Goal: Transaction & Acquisition: Purchase product/service

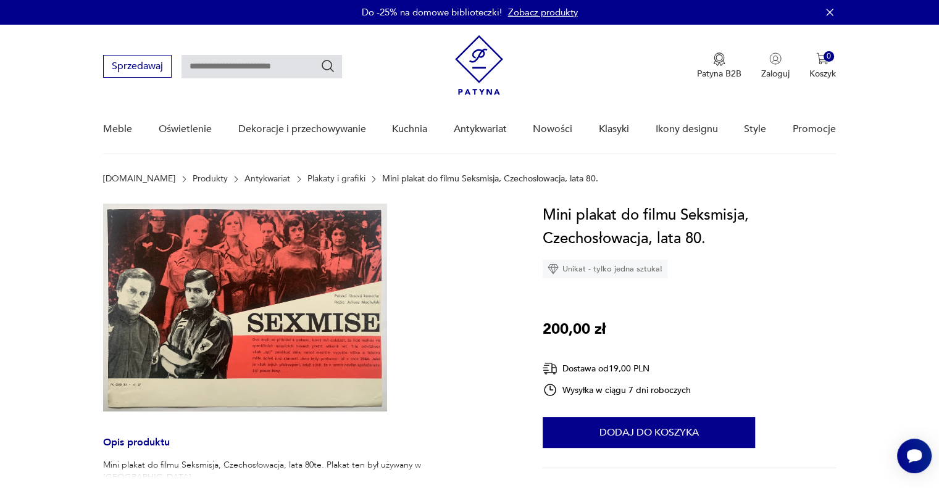
scroll to position [144, 0]
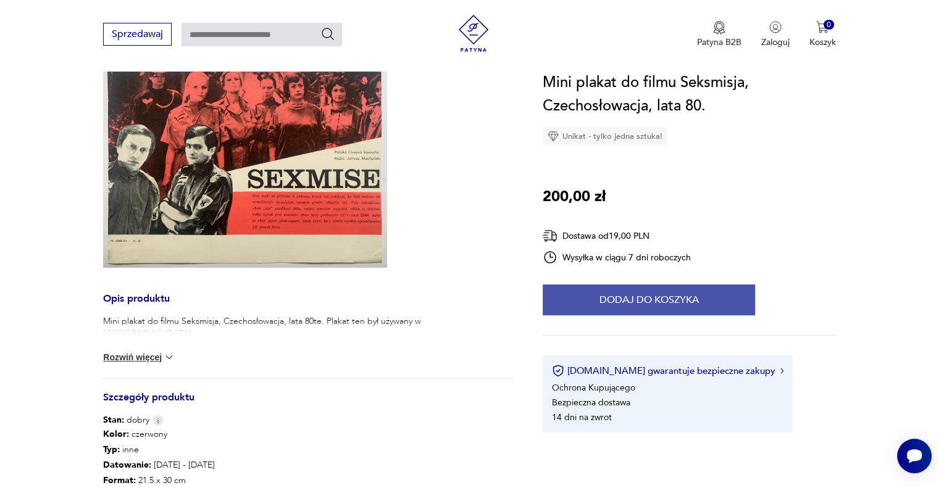
click at [672, 308] on button "Dodaj do koszyka" at bounding box center [649, 300] width 212 height 31
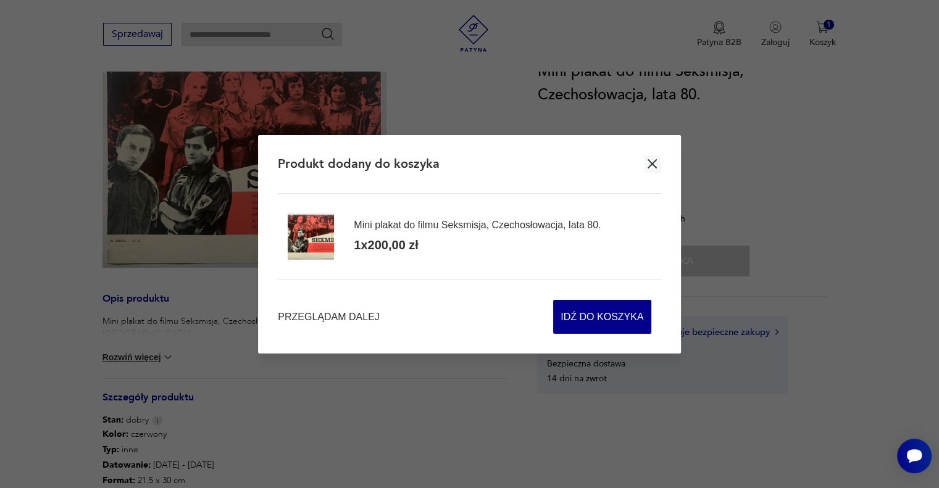
click at [660, 161] on button "button" at bounding box center [652, 164] width 17 height 17
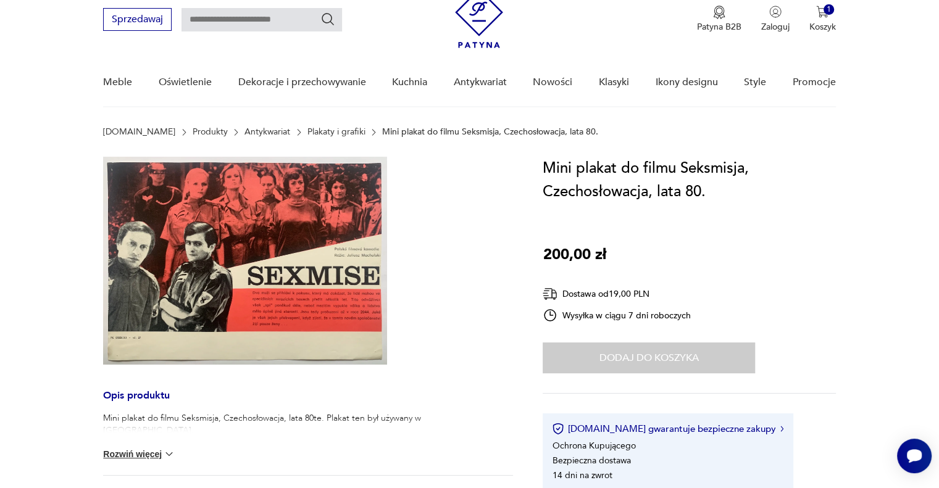
scroll to position [0, 0]
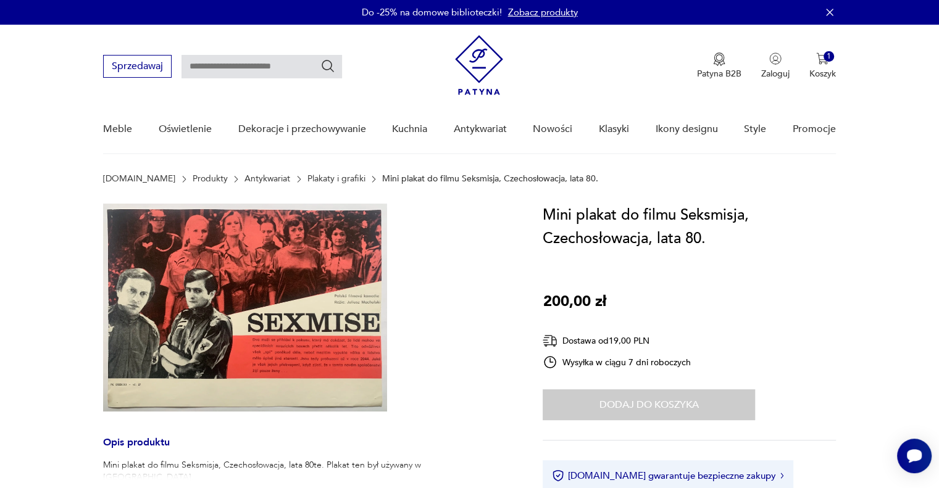
click at [323, 176] on link "Plakaty i grafiki" at bounding box center [336, 179] width 58 height 10
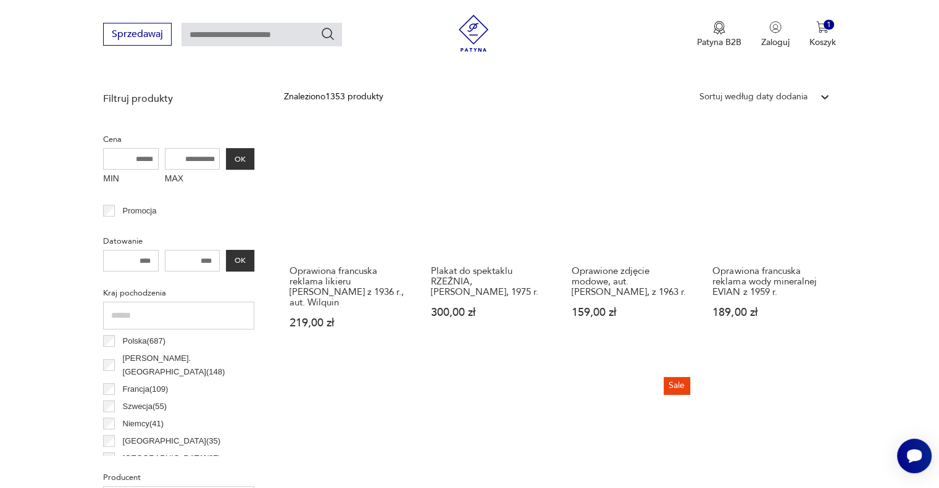
scroll to position [450, 0]
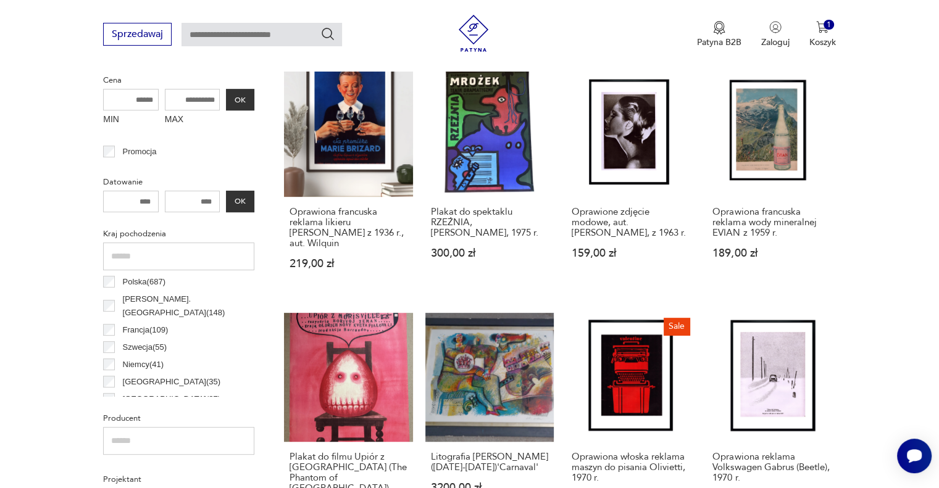
click at [123, 281] on p "Polska ( 687 )" at bounding box center [144, 282] width 43 height 14
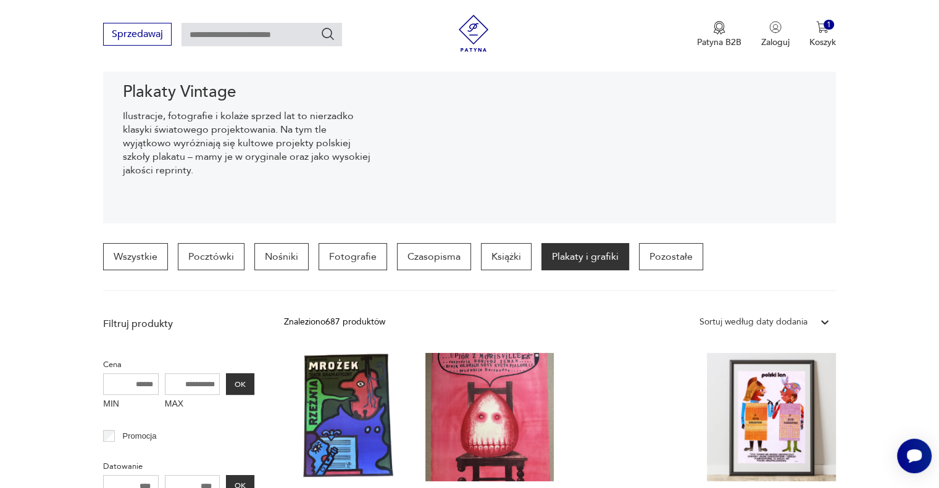
scroll to position [146, 0]
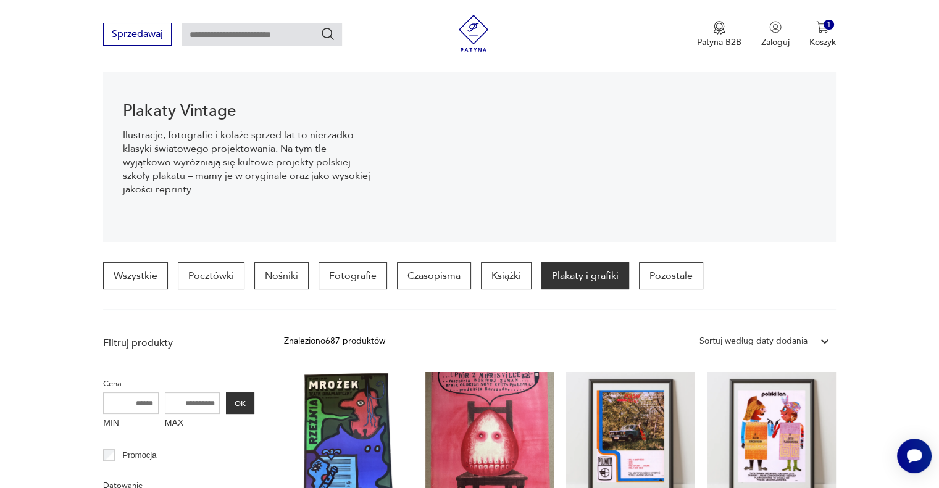
click at [760, 337] on div "Sortuj według daty dodania" at bounding box center [753, 342] width 108 height 14
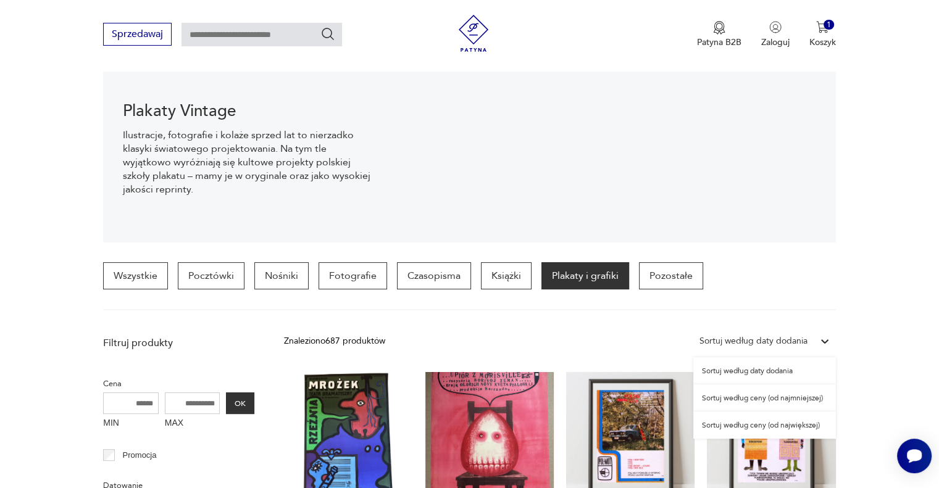
click at [773, 401] on div "Sortuj według ceny (od najmniejszej)" at bounding box center [764, 398] width 143 height 27
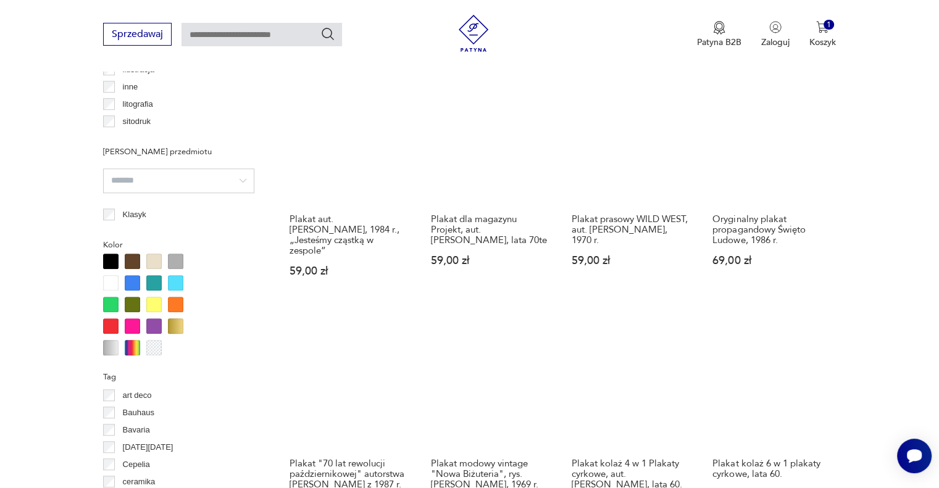
scroll to position [1231, 0]
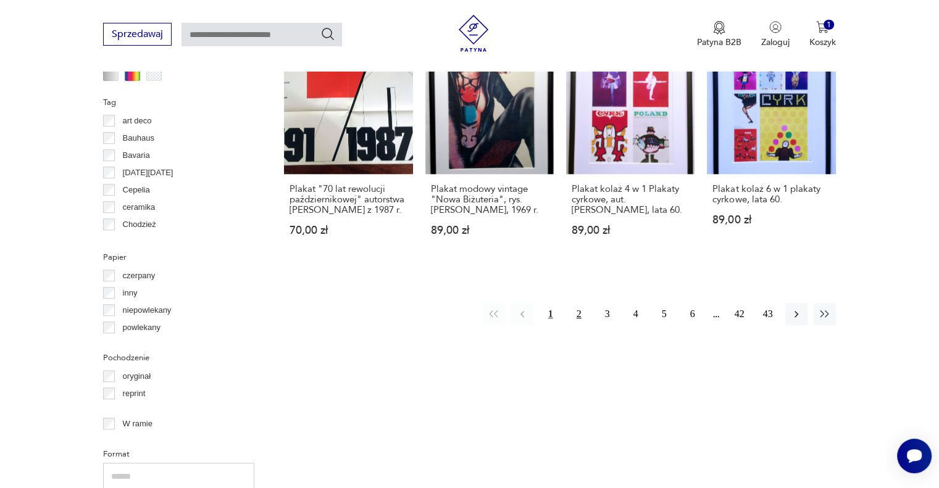
click at [581, 303] on button "2" at bounding box center [579, 314] width 22 height 22
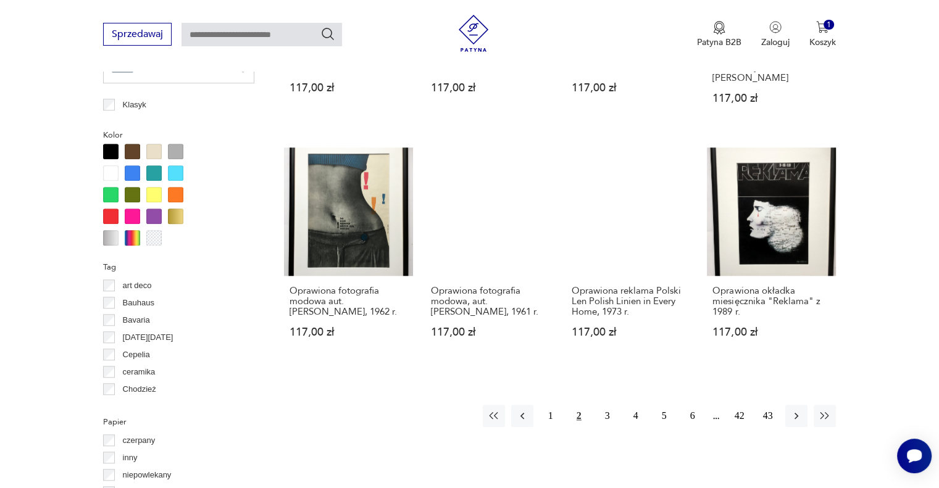
scroll to position [1069, 0]
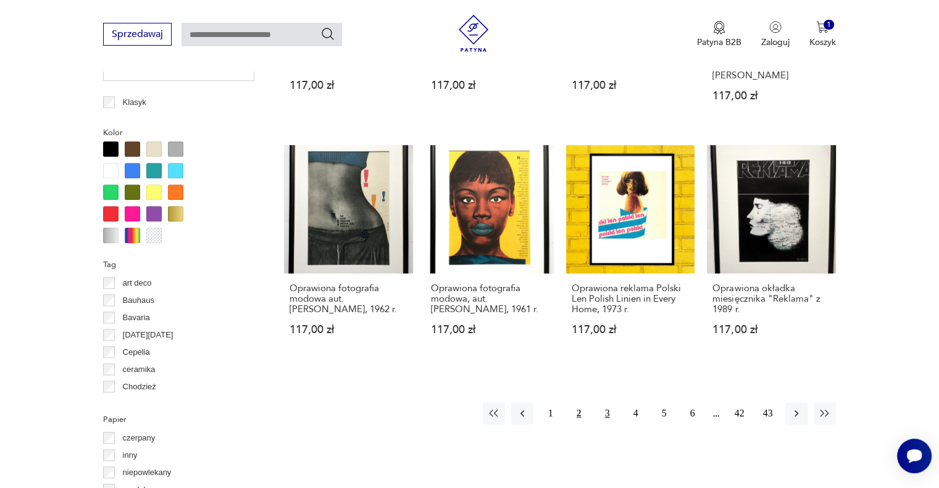
click at [607, 412] on button "3" at bounding box center [607, 413] width 22 height 22
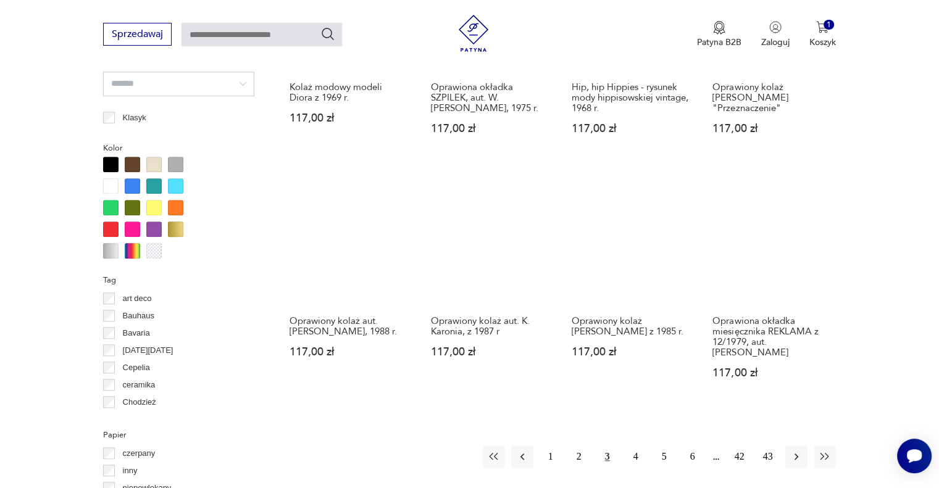
scroll to position [1063, 0]
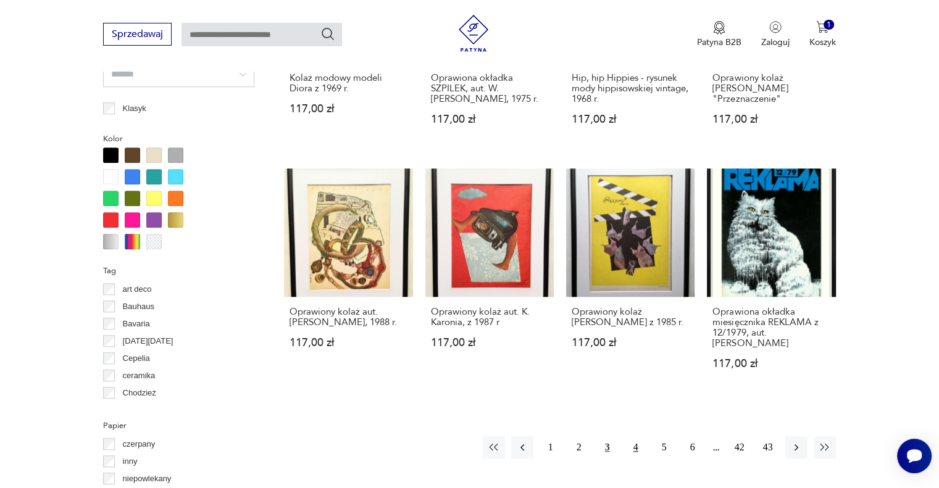
click at [633, 439] on button "4" at bounding box center [636, 447] width 22 height 22
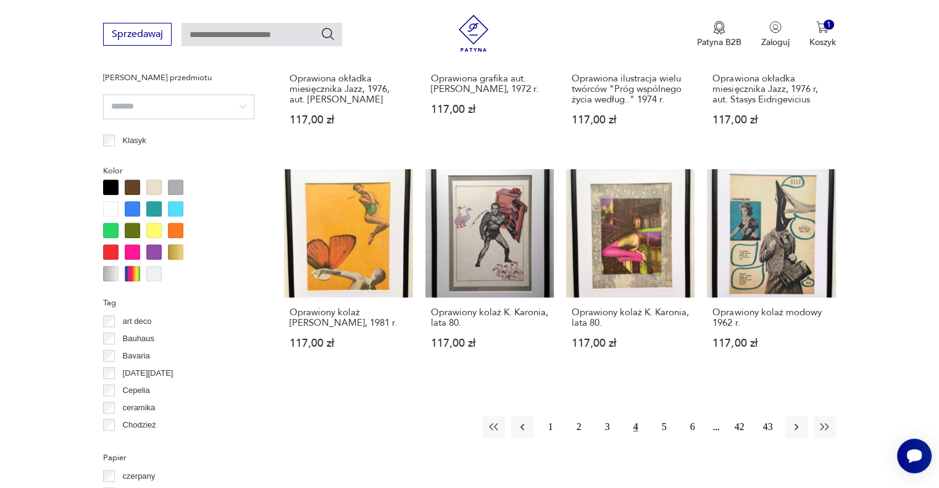
scroll to position [1044, 0]
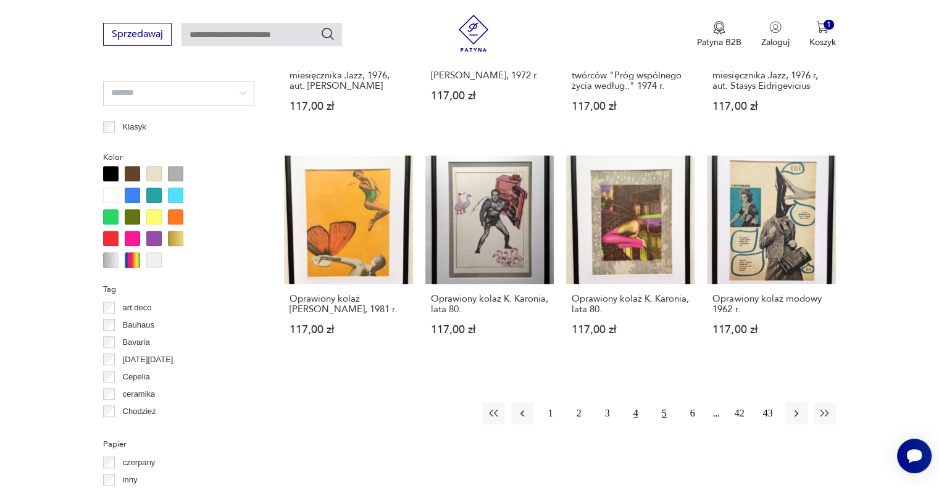
click at [672, 408] on button "5" at bounding box center [664, 413] width 22 height 22
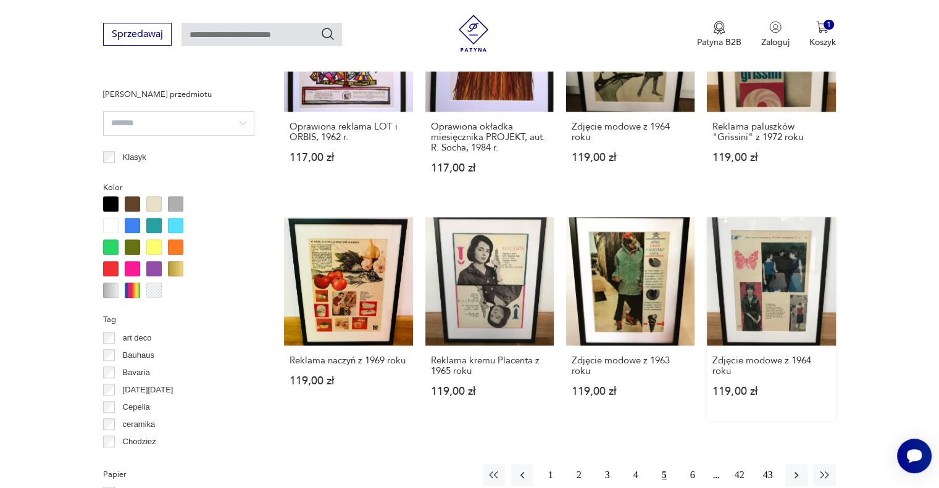
scroll to position [1158, 0]
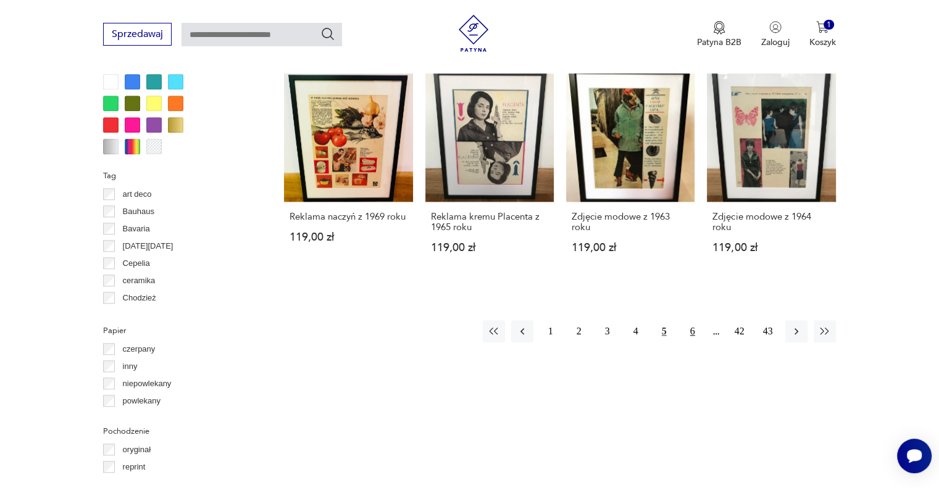
click at [686, 333] on button "6" at bounding box center [692, 331] width 22 height 22
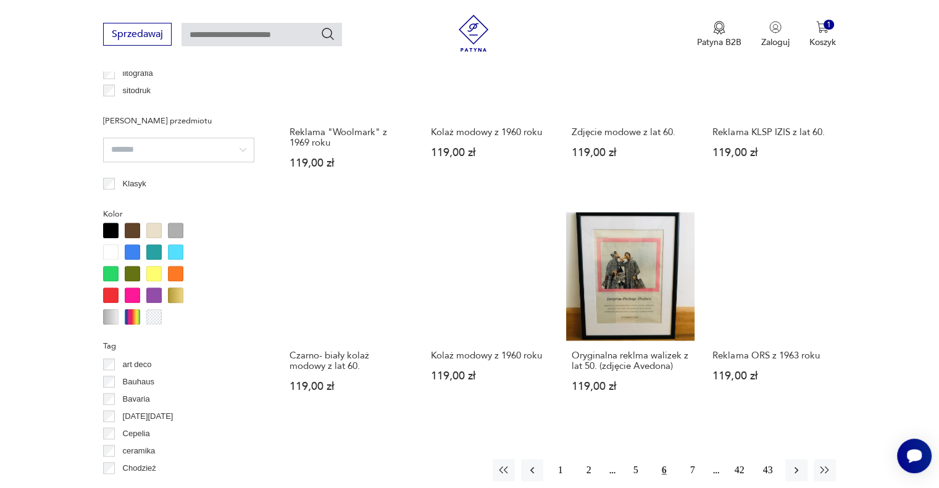
scroll to position [1115, 0]
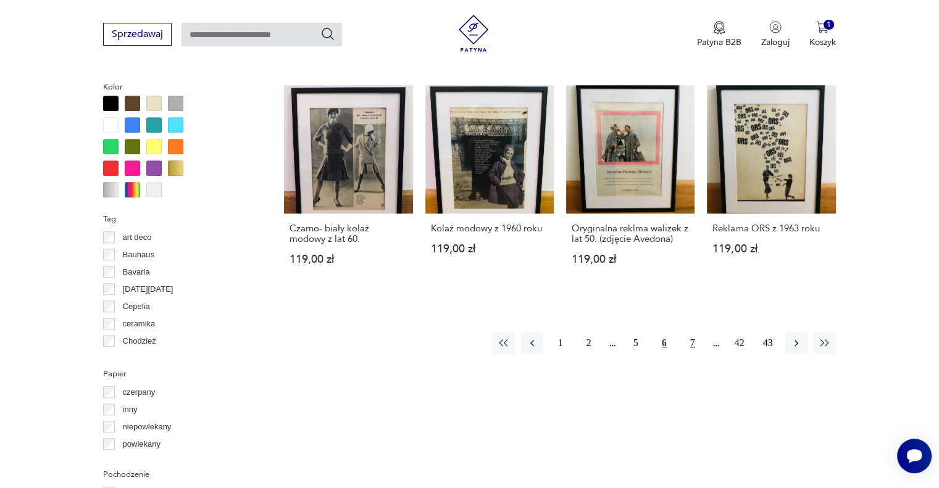
click at [696, 344] on button "7" at bounding box center [692, 343] width 22 height 22
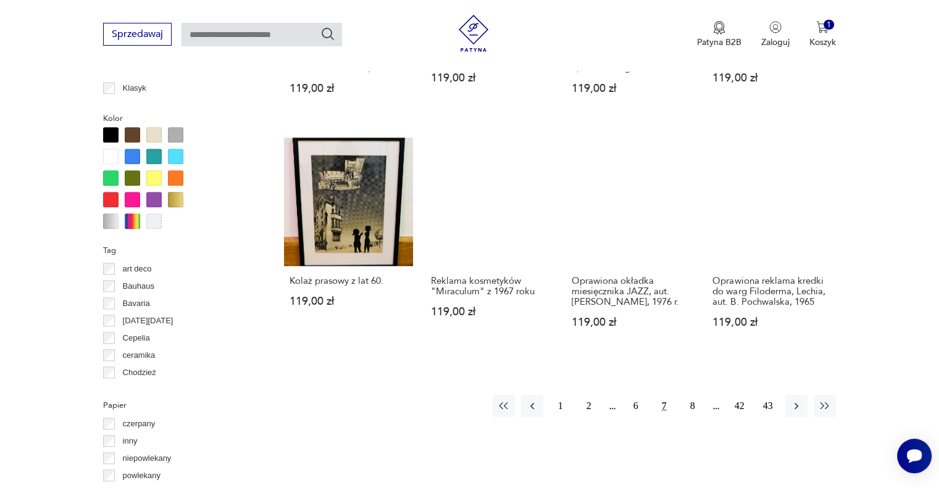
scroll to position [1088, 0]
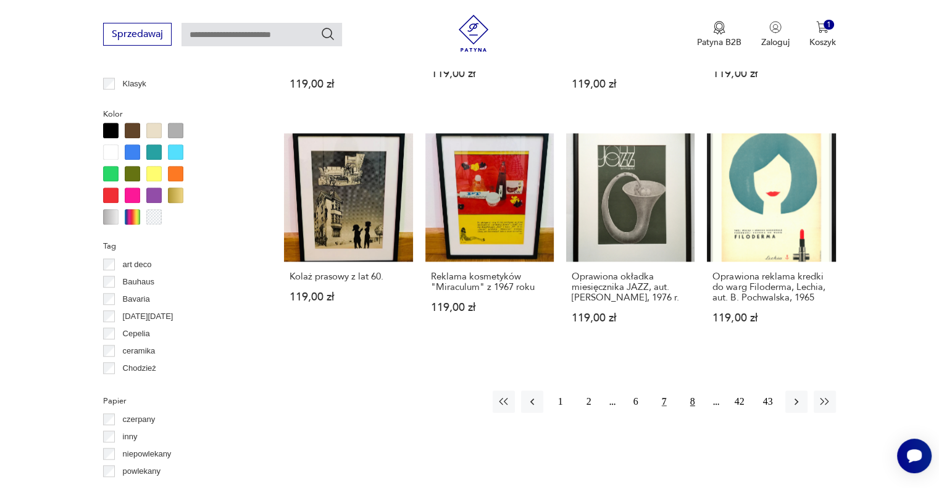
click at [686, 391] on button "8" at bounding box center [692, 402] width 22 height 22
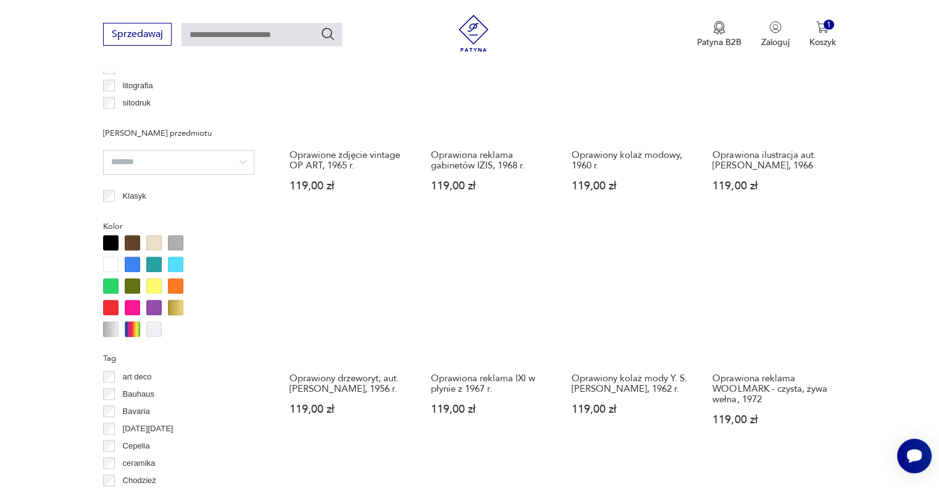
scroll to position [1202, 0]
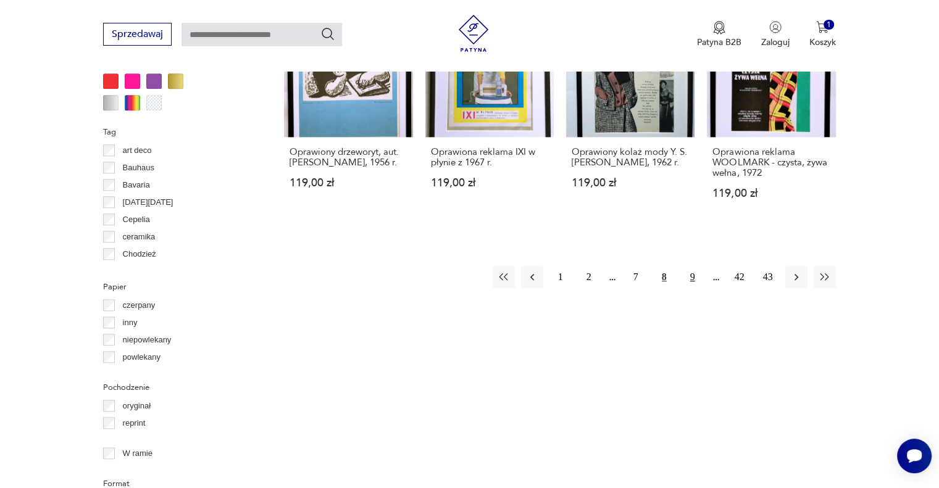
click at [691, 281] on button "9" at bounding box center [692, 277] width 22 height 22
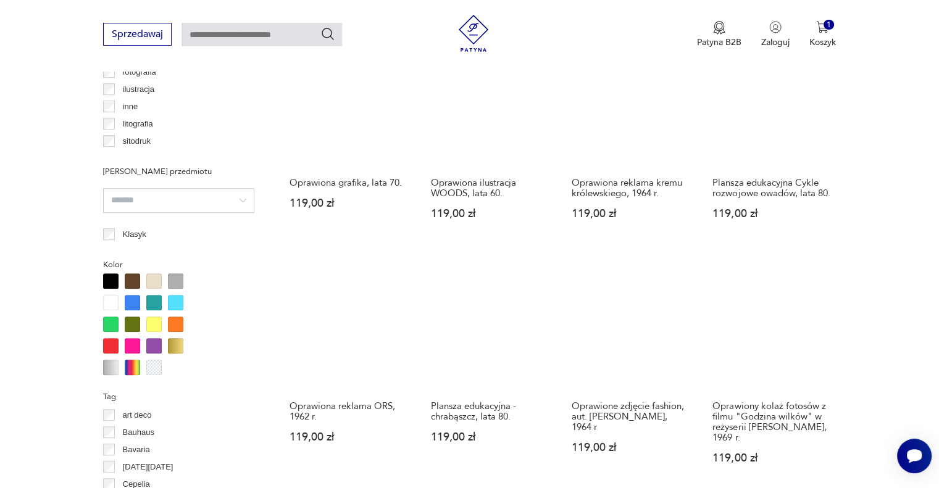
scroll to position [1104, 0]
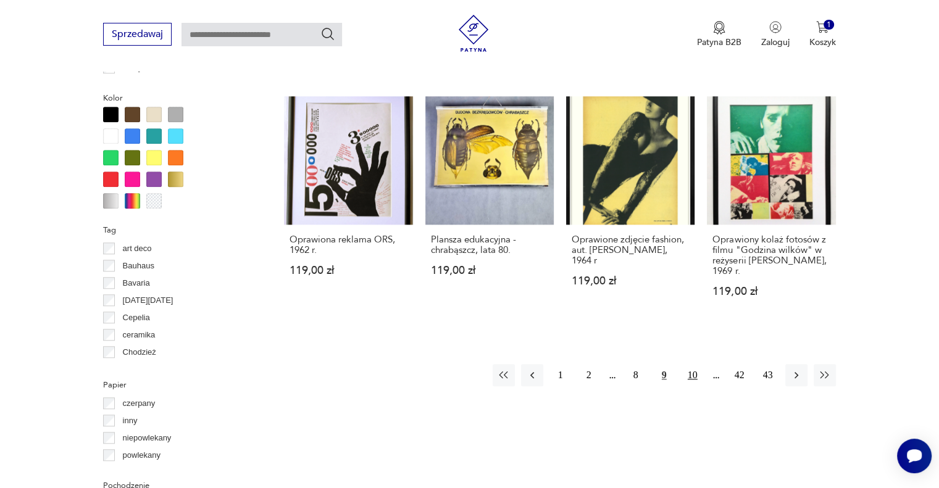
click at [689, 386] on button "10" at bounding box center [692, 375] width 22 height 22
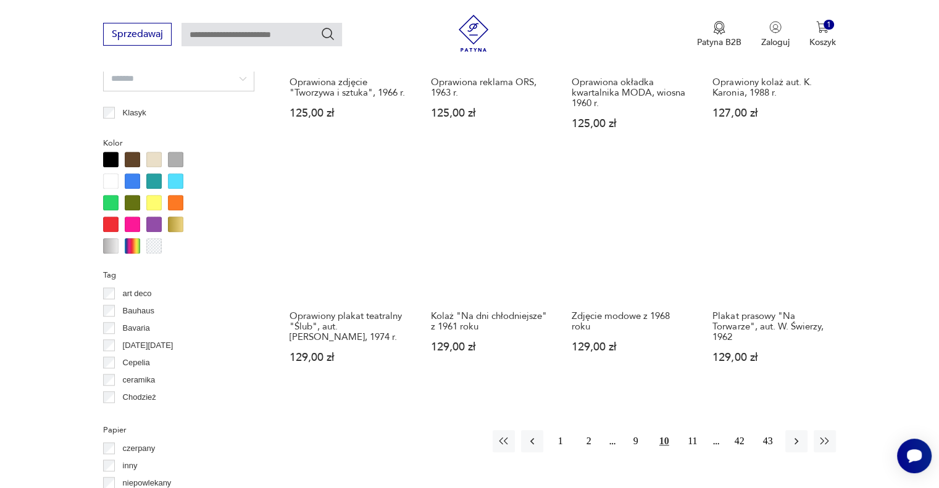
scroll to position [1144, 0]
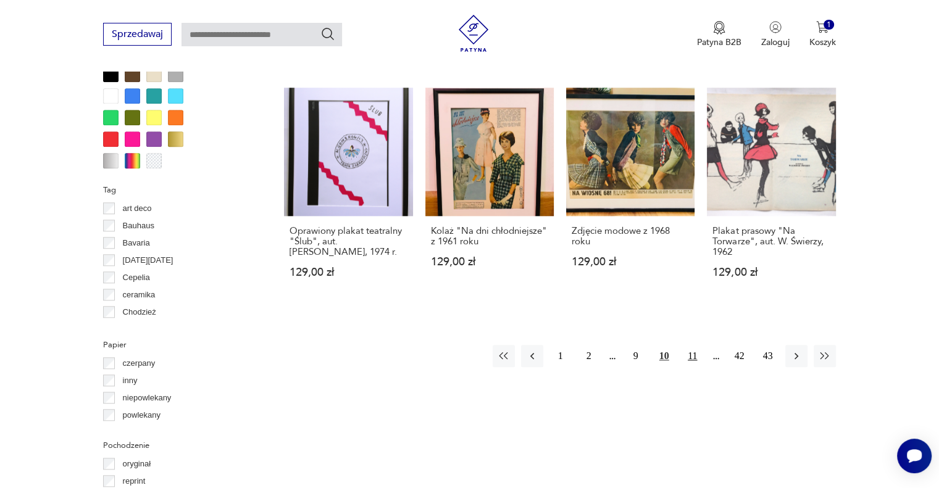
click at [696, 357] on button "11" at bounding box center [692, 356] width 22 height 22
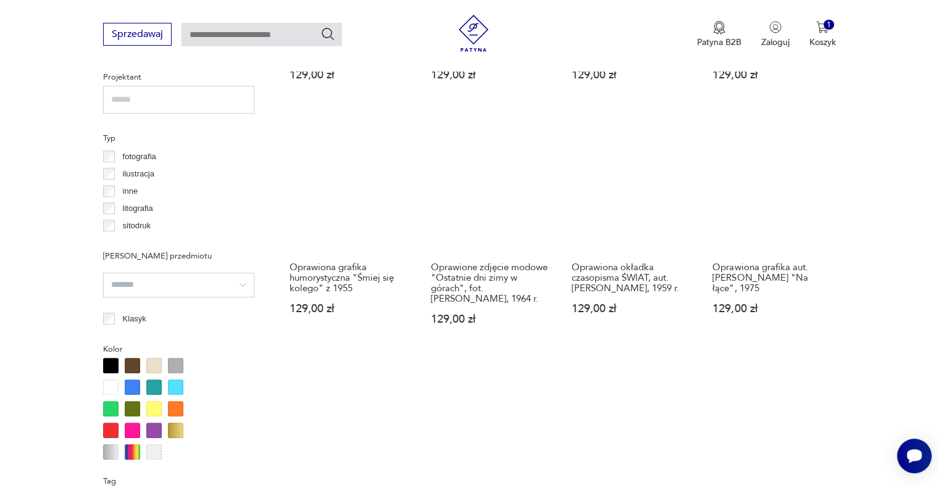
scroll to position [1114, 0]
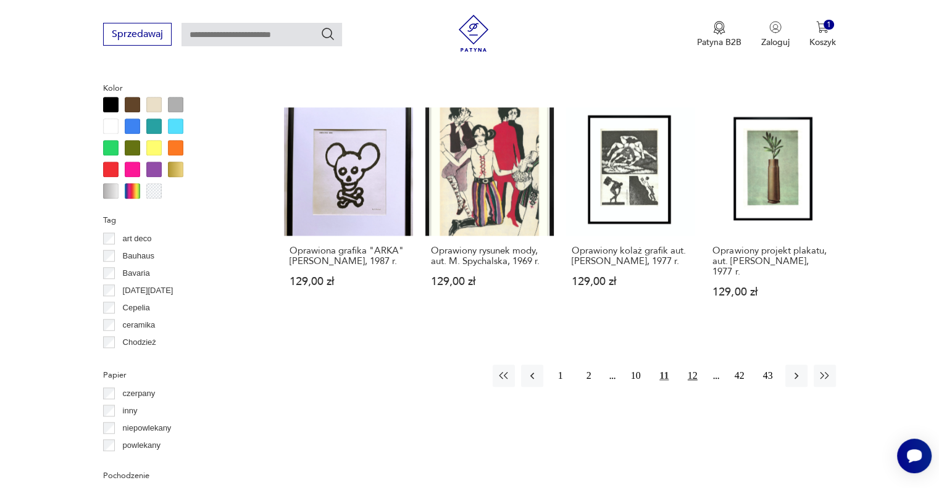
click at [696, 387] on button "12" at bounding box center [692, 376] width 22 height 22
click at [696, 387] on button "13" at bounding box center [692, 376] width 22 height 22
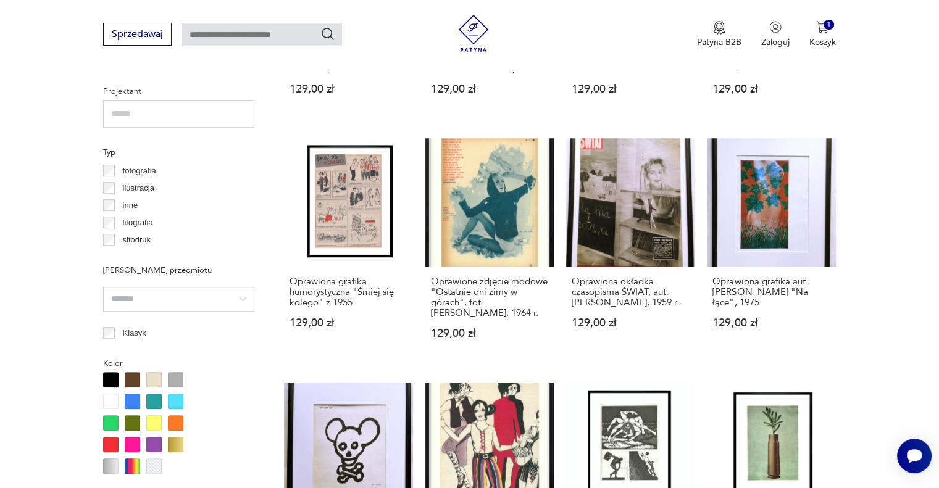
click at [696, 388] on div "Oprawiona humorystyczna reklama tuszu kreślarskiego, 1970 r. 129,00 zł Oprawion…" at bounding box center [559, 138] width 551 height 917
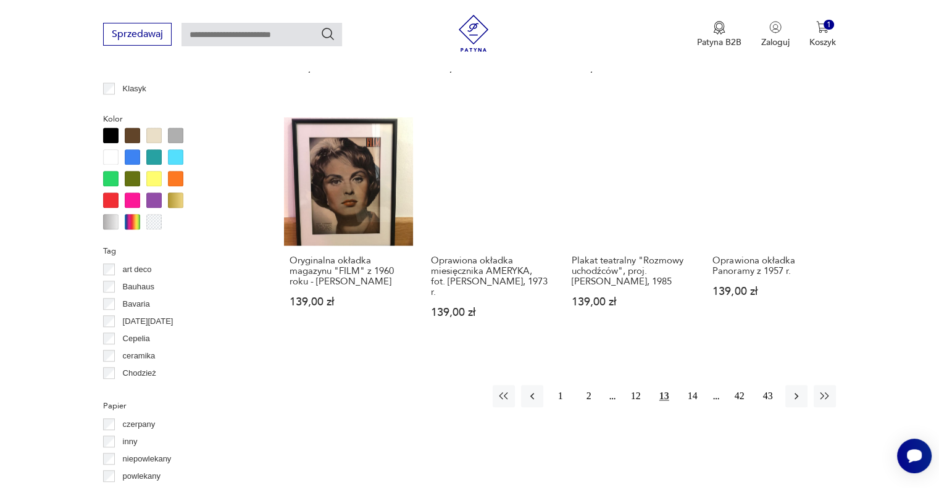
scroll to position [1087, 0]
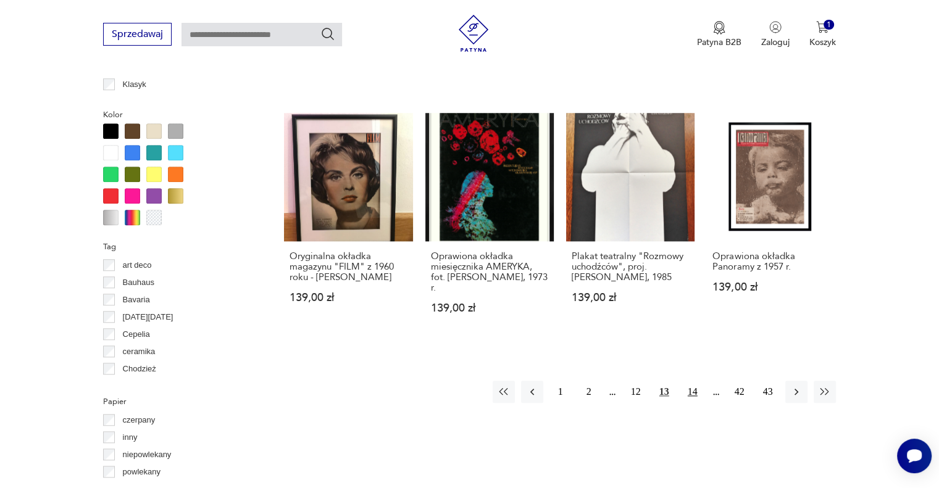
click at [692, 381] on button "14" at bounding box center [692, 392] width 22 height 22
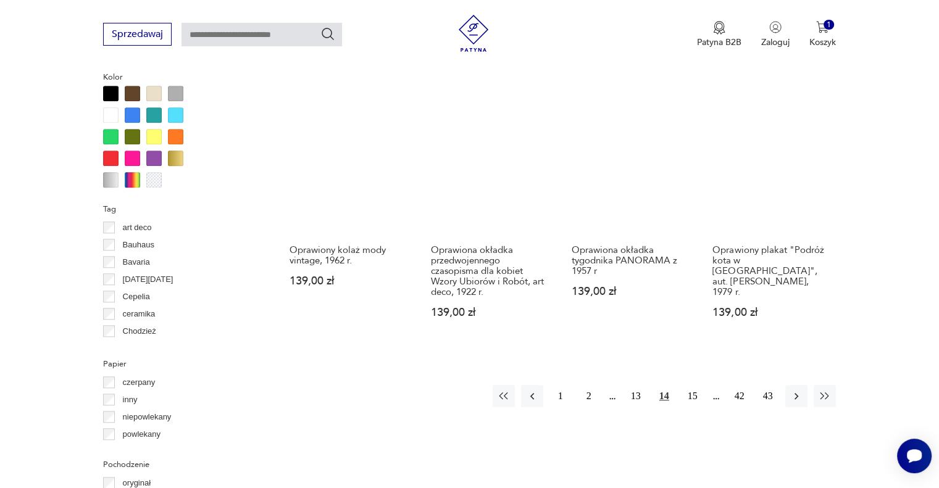
scroll to position [1111, 0]
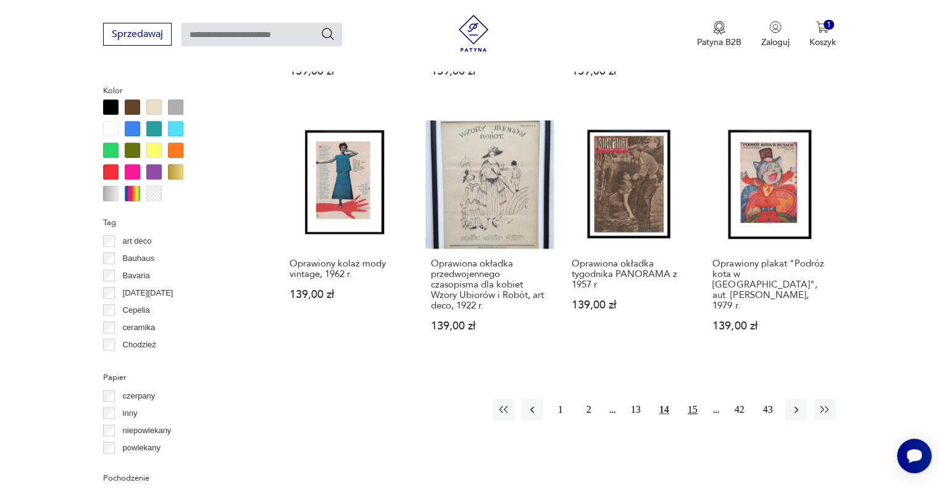
click at [693, 406] on button "15" at bounding box center [692, 410] width 22 height 22
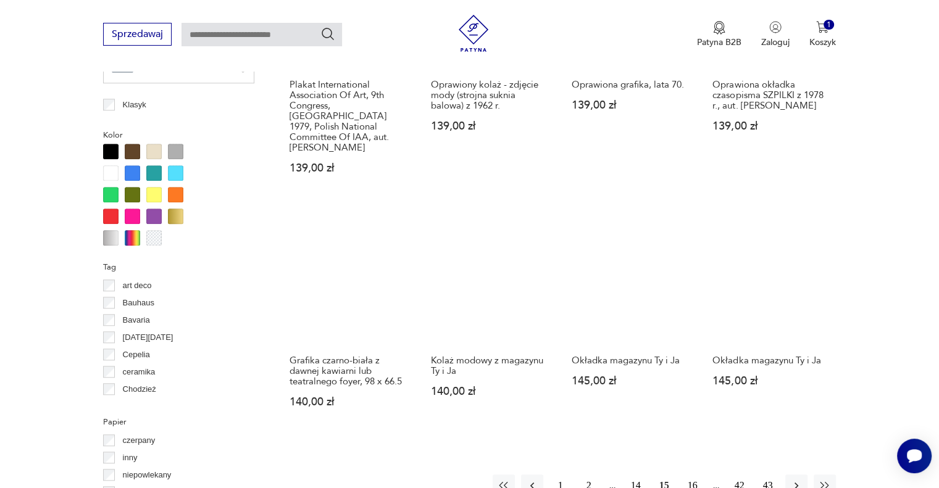
scroll to position [1173, 0]
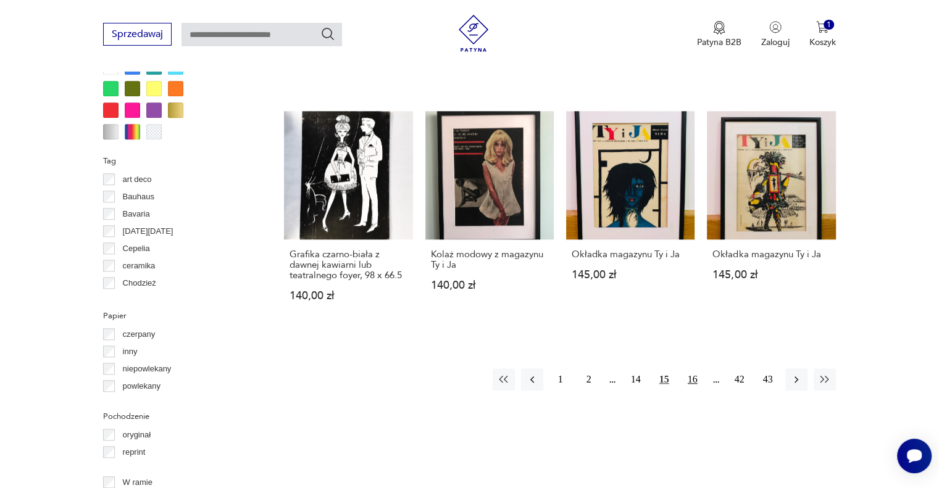
click at [693, 370] on button "16" at bounding box center [692, 380] width 22 height 22
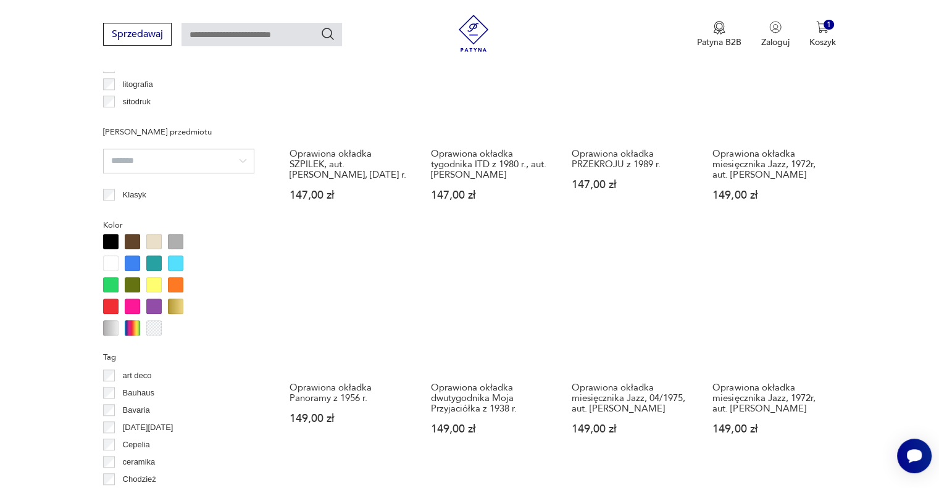
scroll to position [1170, 0]
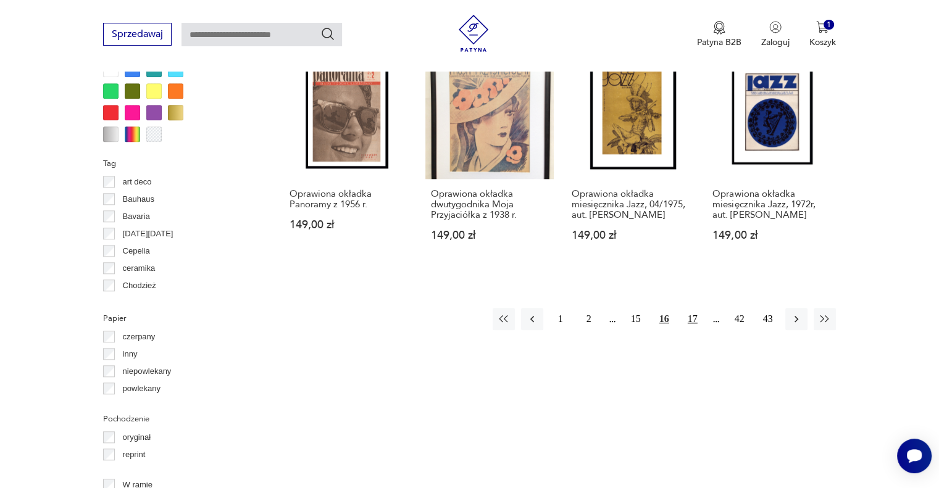
click at [694, 330] on button "17" at bounding box center [692, 319] width 22 height 22
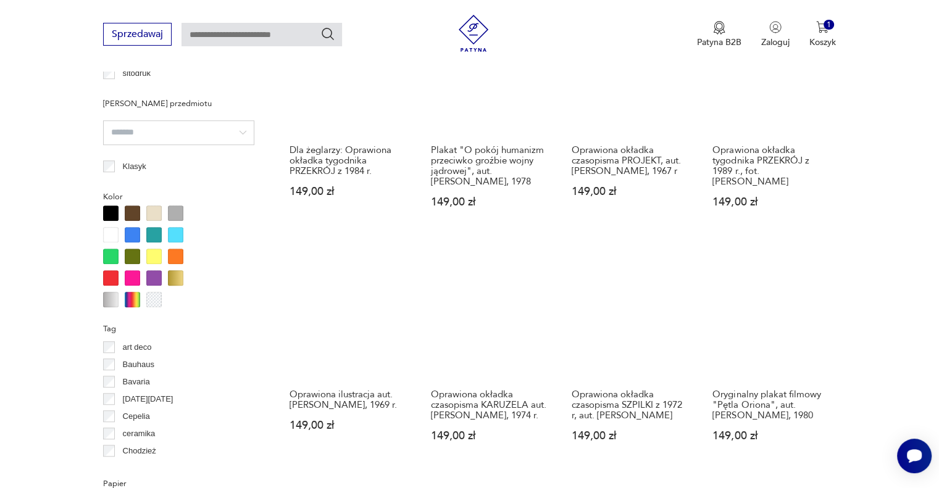
scroll to position [1183, 0]
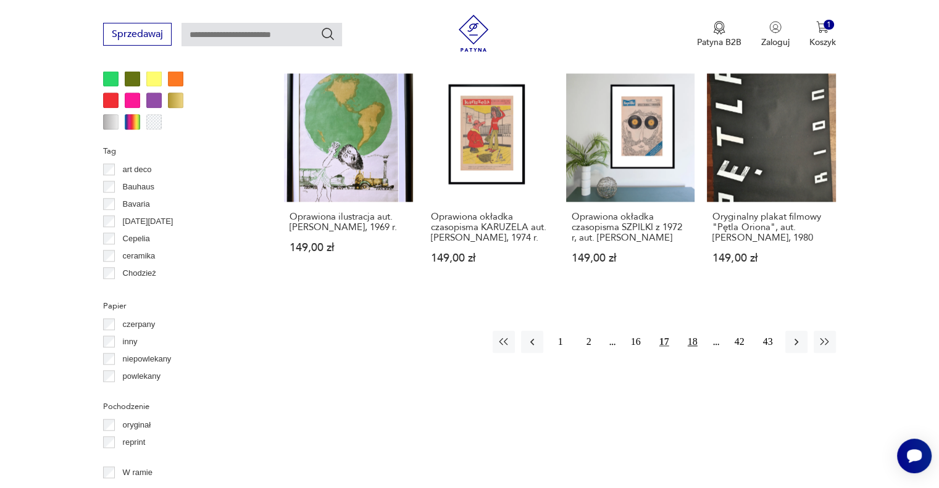
click at [691, 352] on button "18" at bounding box center [692, 342] width 22 height 22
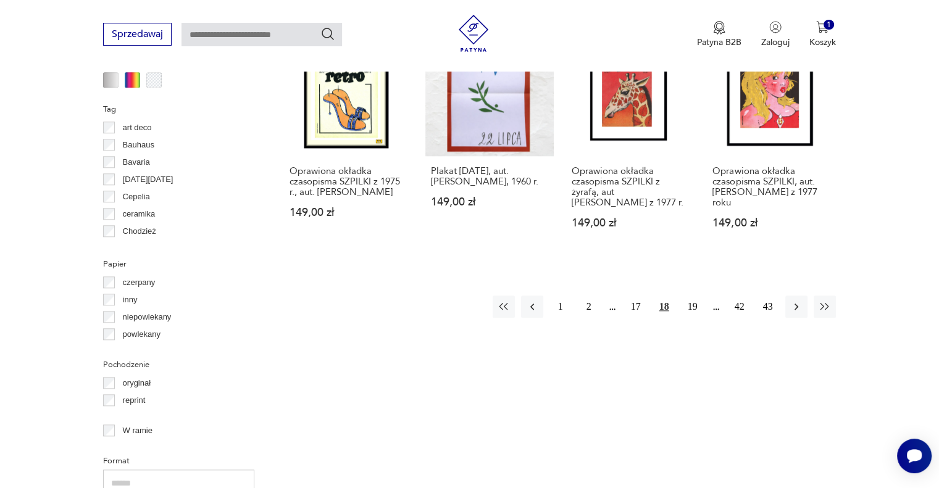
scroll to position [1228, 0]
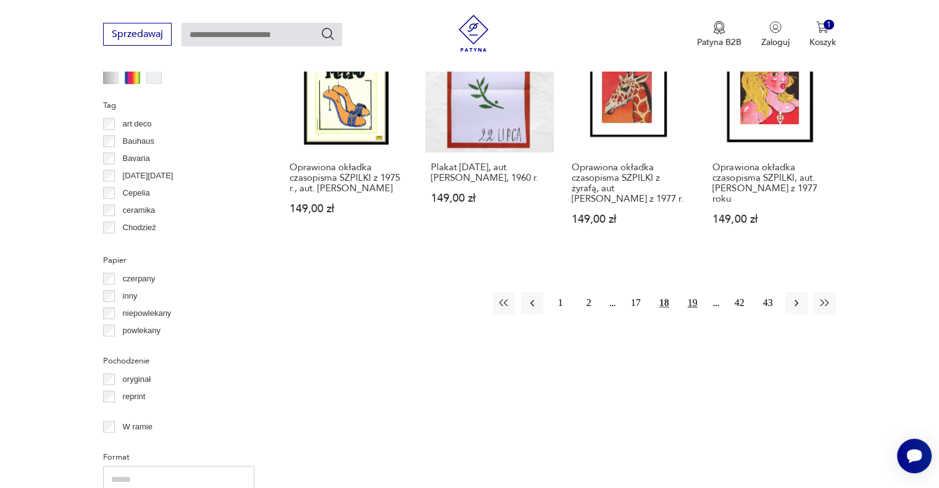
click at [686, 314] on button "19" at bounding box center [692, 303] width 22 height 22
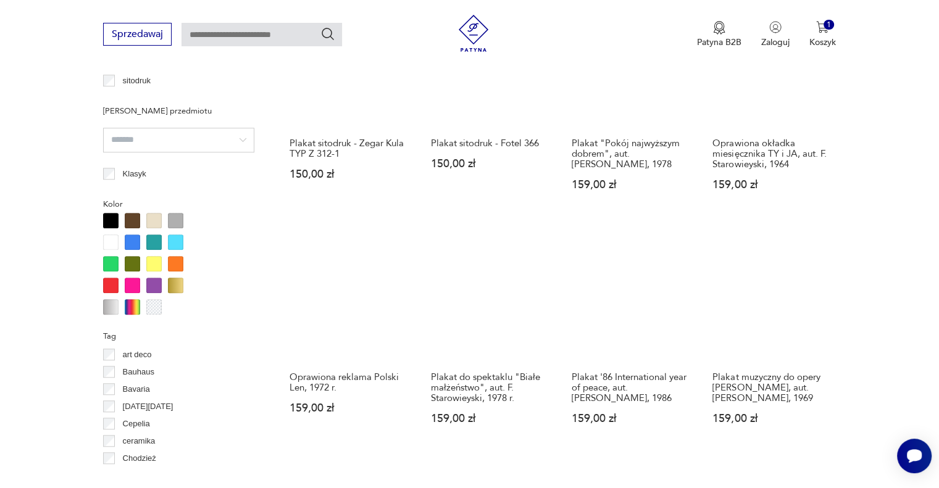
scroll to position [1074, 0]
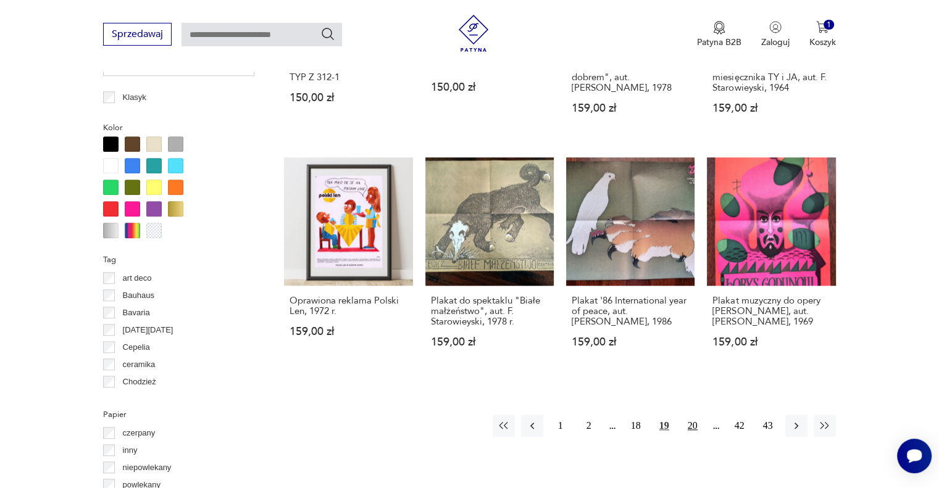
click at [691, 430] on button "20" at bounding box center [692, 426] width 22 height 22
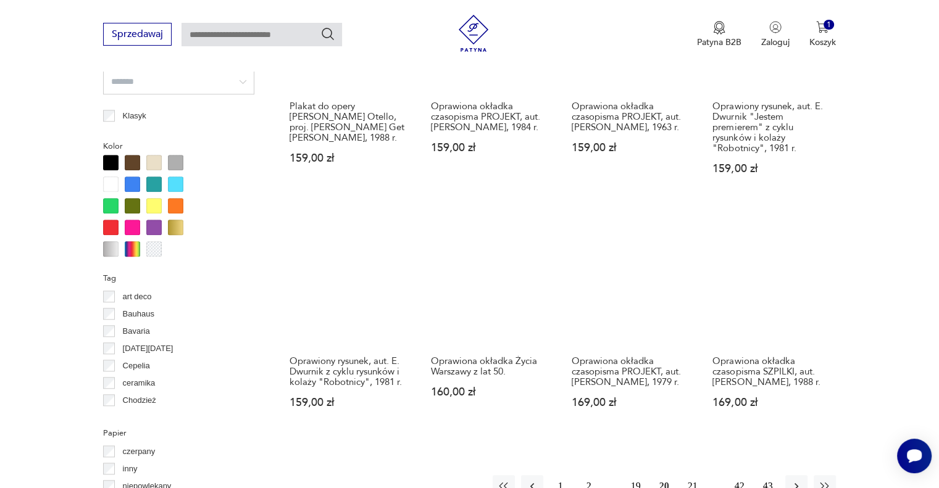
scroll to position [1162, 0]
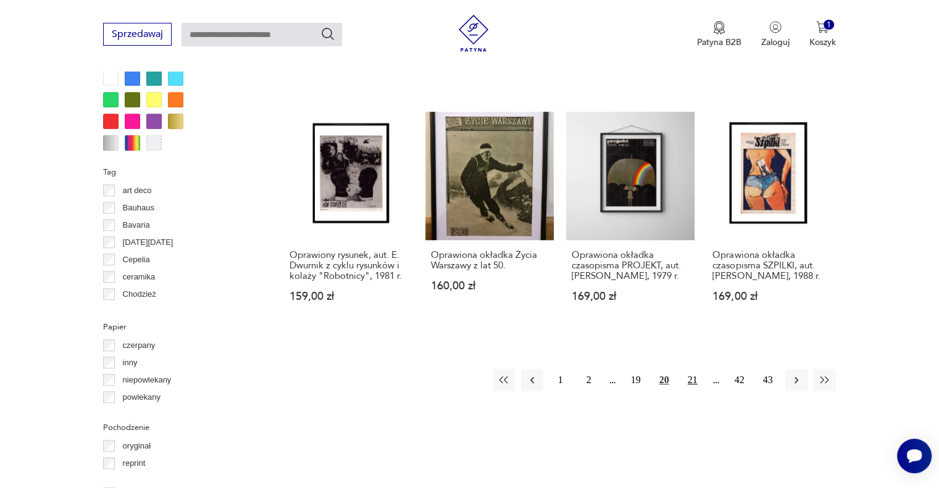
click at [691, 376] on button "21" at bounding box center [692, 380] width 22 height 22
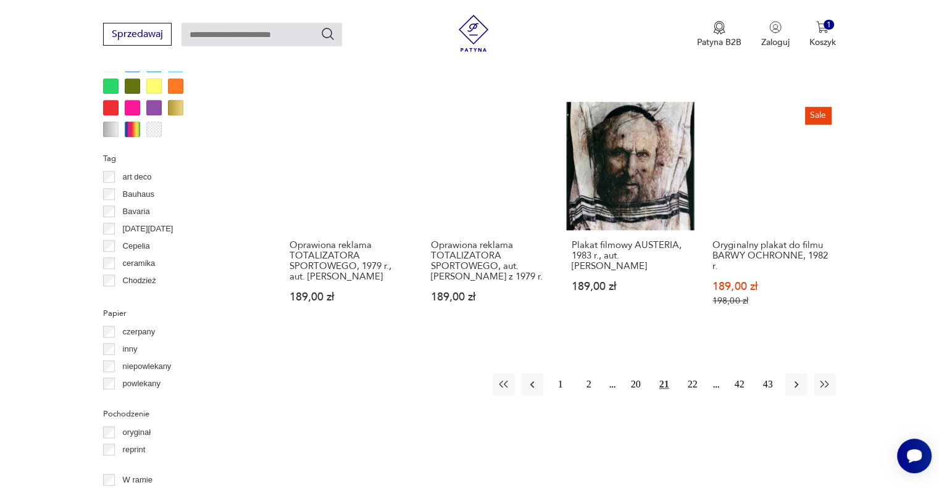
scroll to position [1180, 0]
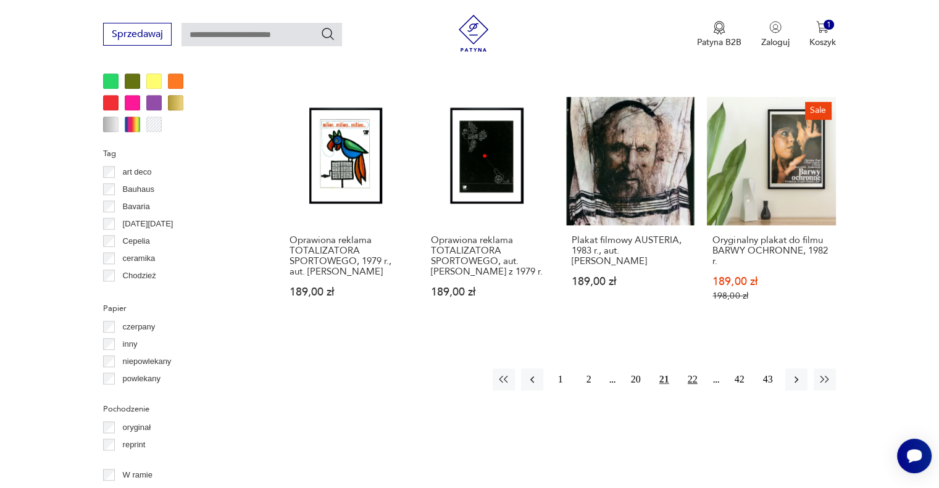
click at [691, 377] on button "22" at bounding box center [692, 380] width 22 height 22
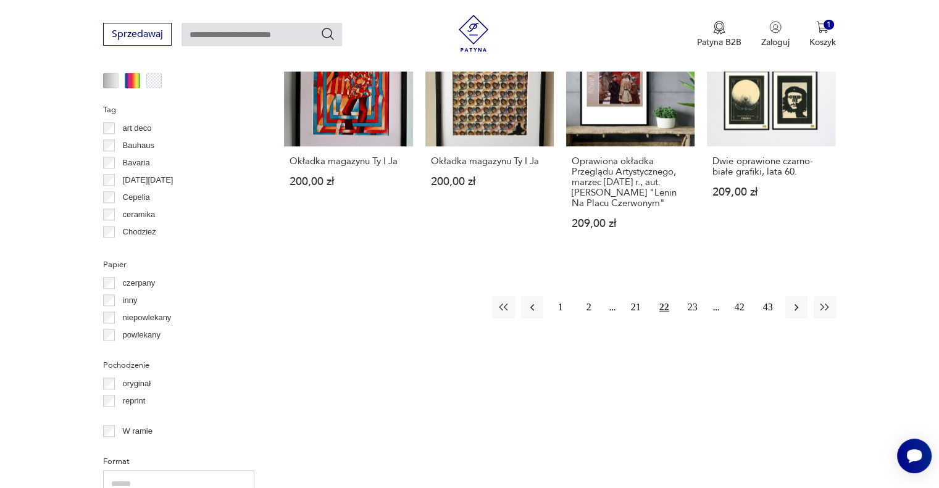
scroll to position [1226, 0]
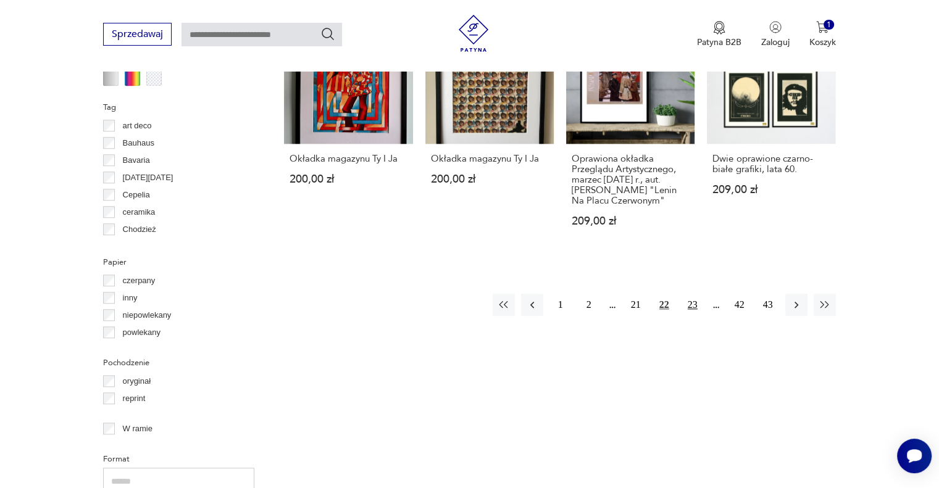
click at [689, 316] on button "23" at bounding box center [692, 305] width 22 height 22
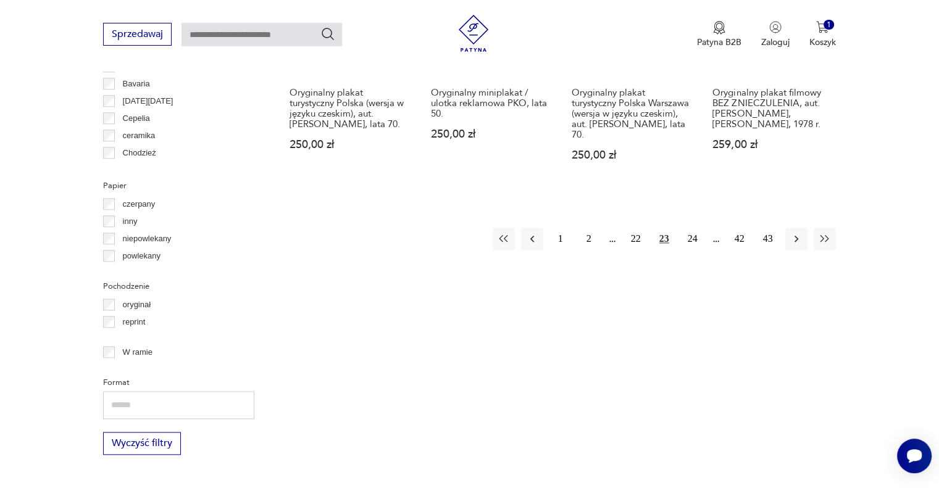
scroll to position [1386, 0]
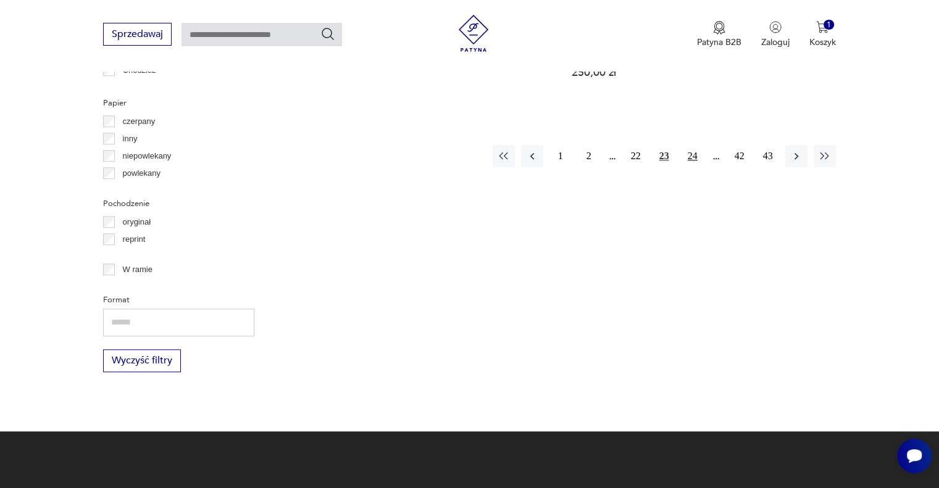
click at [698, 145] on button "24" at bounding box center [692, 156] width 22 height 22
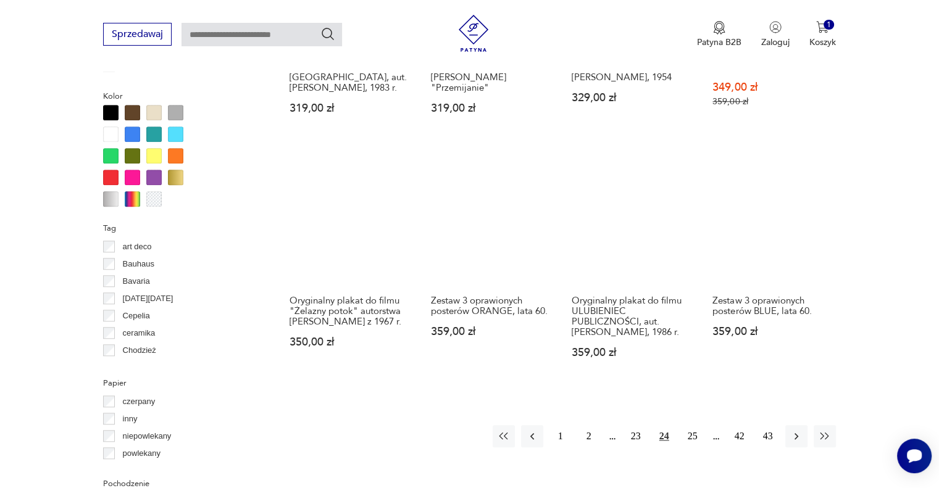
scroll to position [1164, 0]
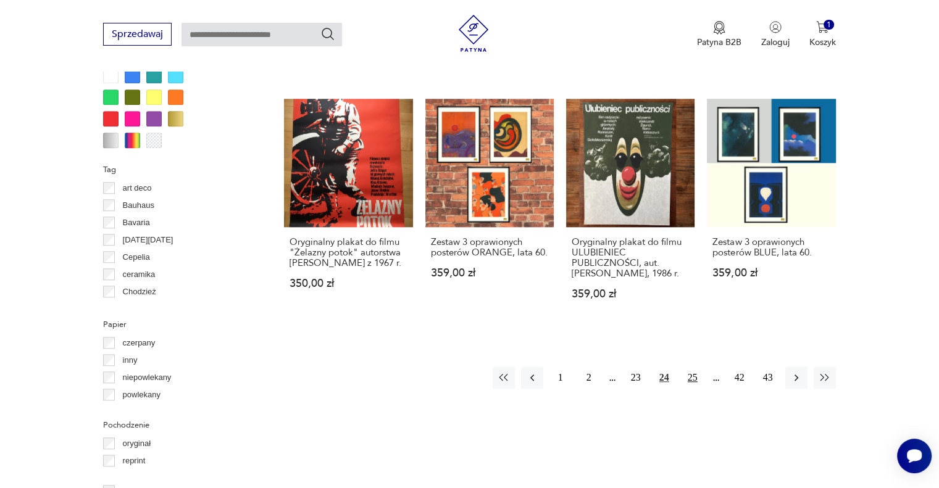
click at [694, 380] on button "25" at bounding box center [692, 378] width 22 height 22
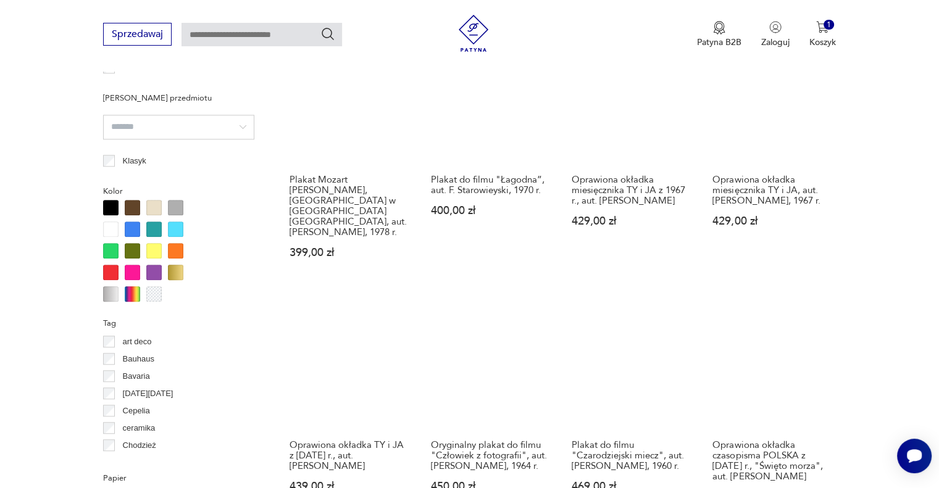
scroll to position [1155, 0]
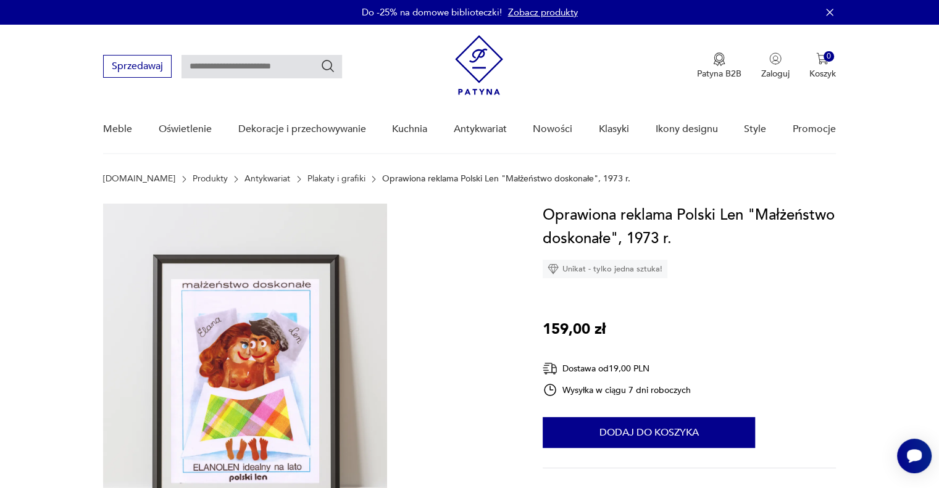
scroll to position [144, 0]
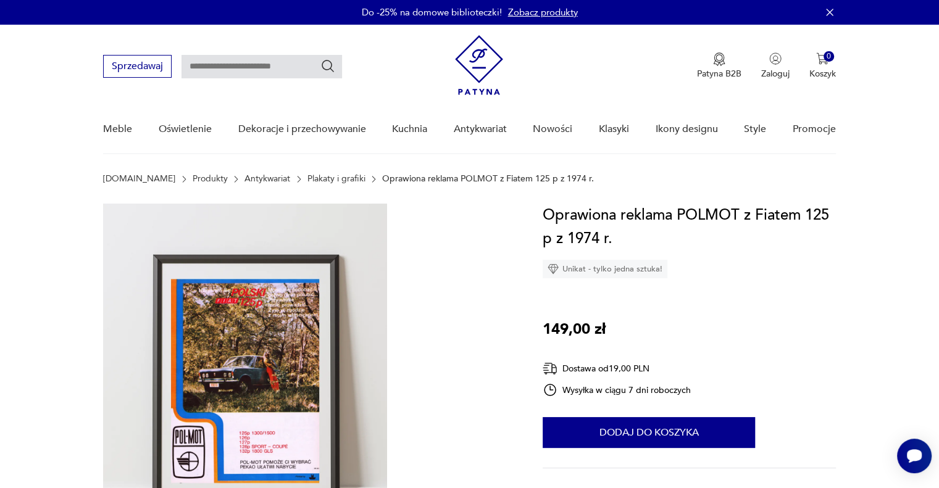
scroll to position [144, 0]
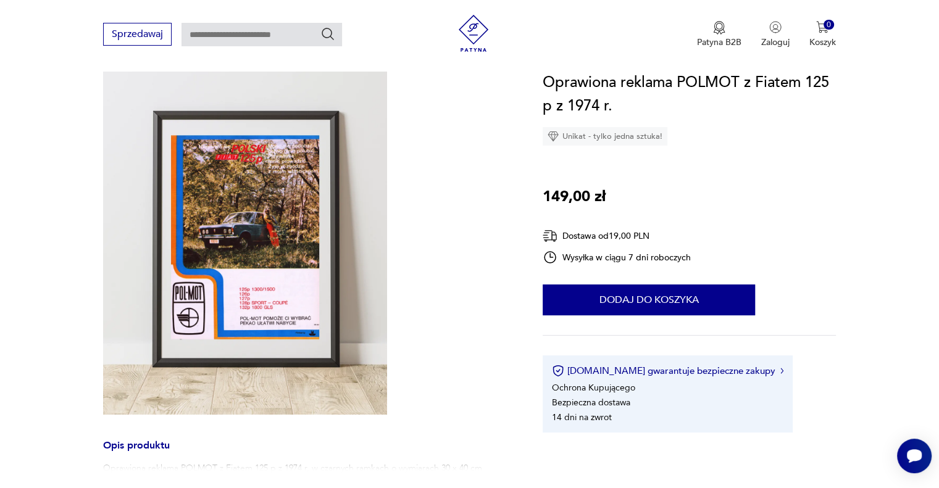
click at [243, 212] on img at bounding box center [245, 237] width 284 height 355
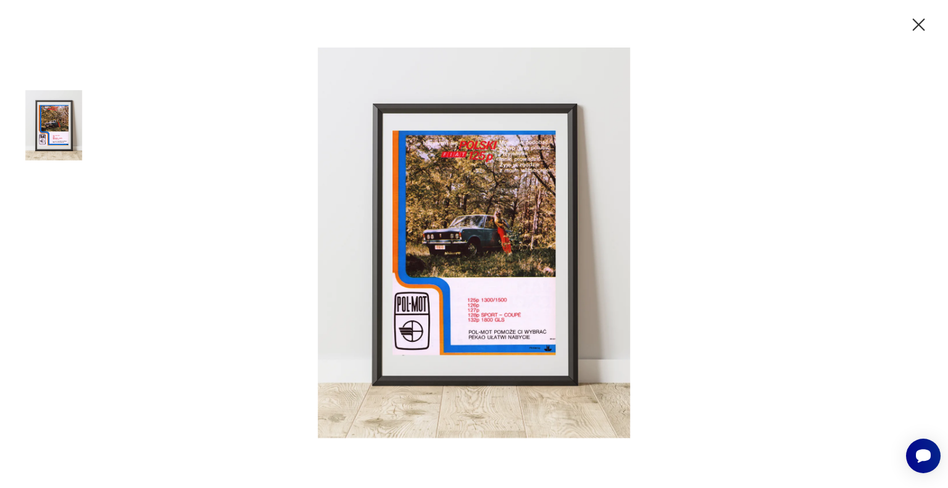
click at [914, 20] on icon "button" at bounding box center [919, 25] width 22 height 22
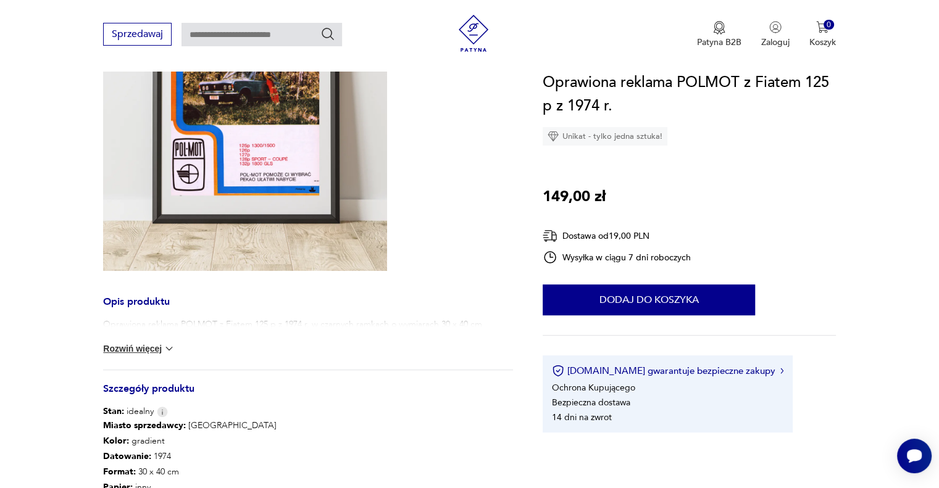
scroll to position [432, 0]
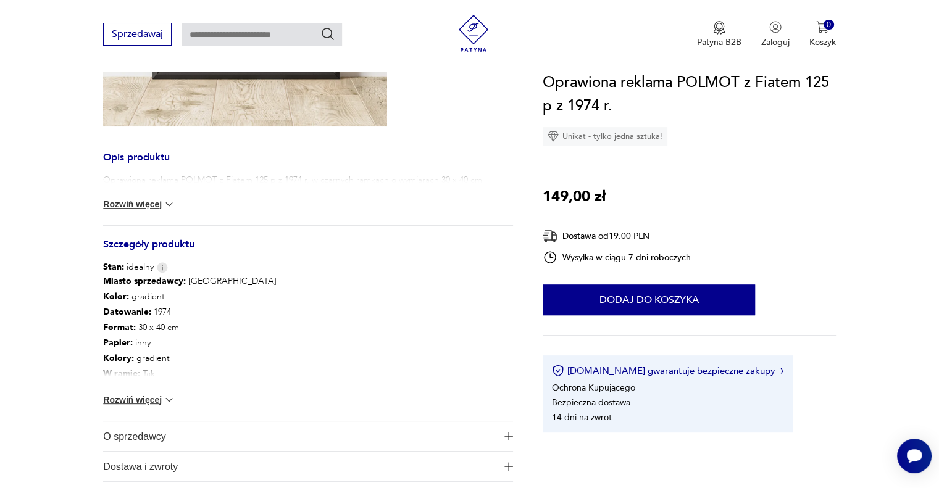
click at [155, 400] on button "Rozwiń więcej" at bounding box center [139, 400] width 72 height 12
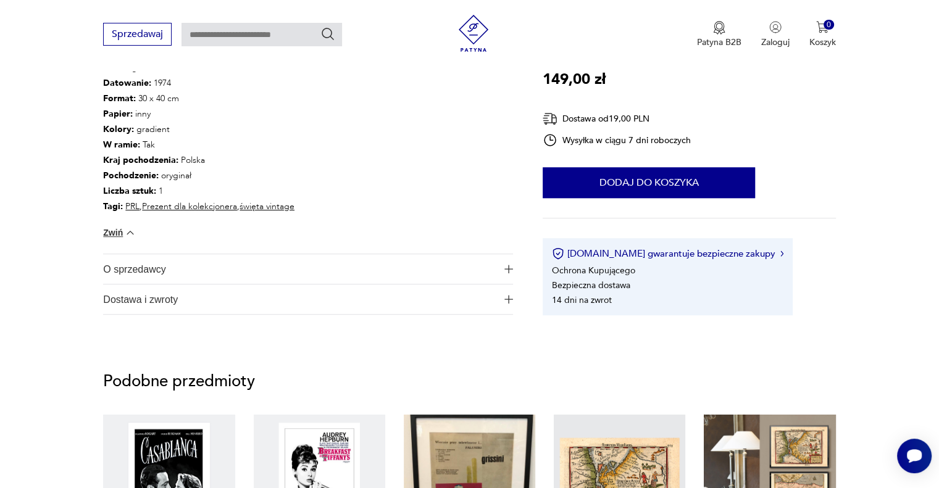
scroll to position [720, 0]
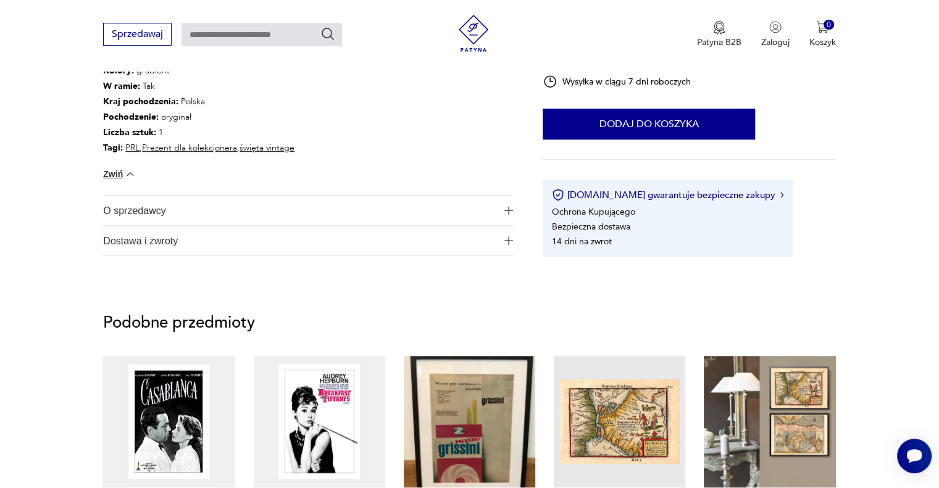
click at [336, 215] on span "O sprzedawcy" at bounding box center [299, 211] width 393 height 30
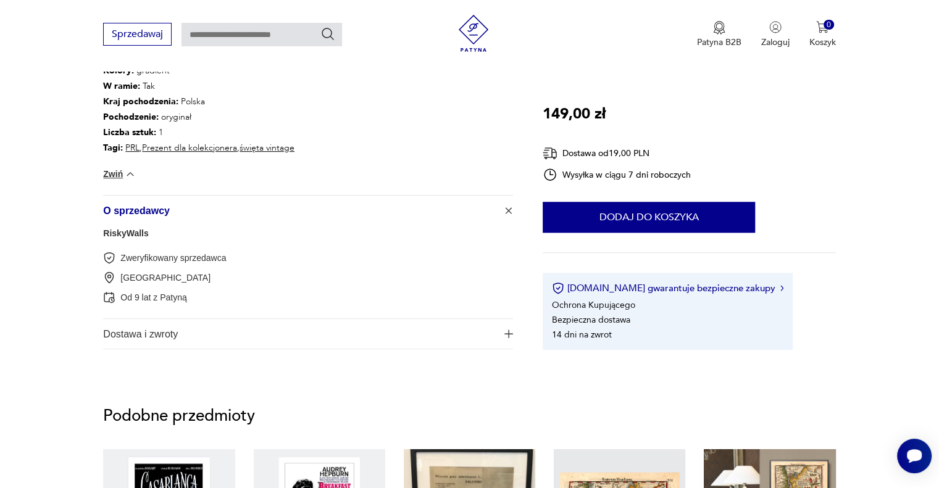
click at [375, 328] on span "Dostawa i zwroty" at bounding box center [299, 334] width 393 height 30
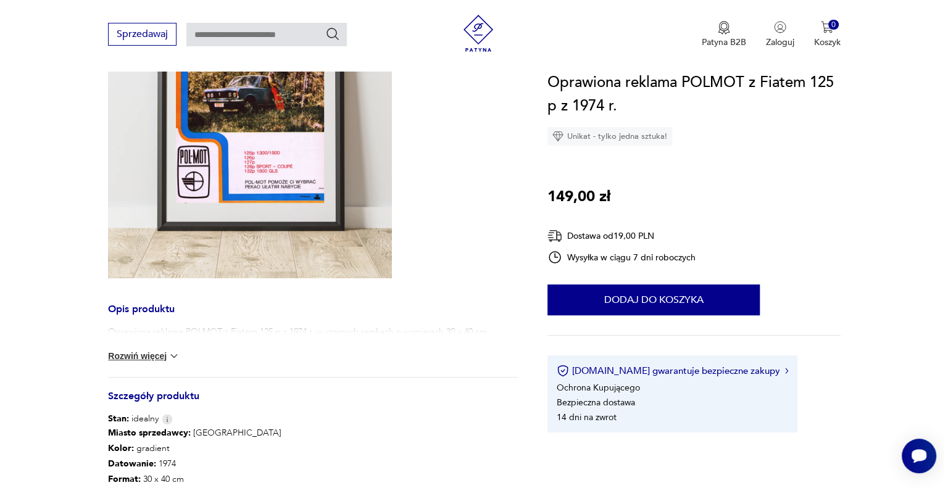
scroll to position [288, 0]
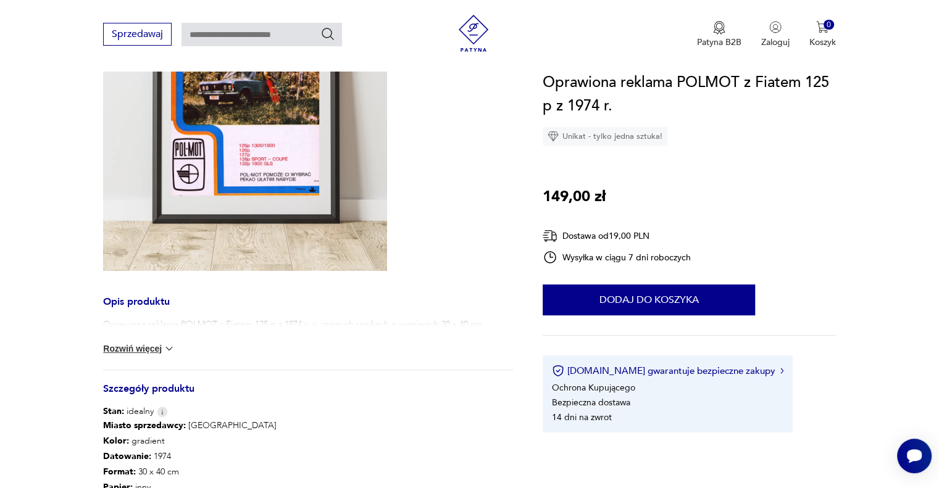
click at [254, 166] on img at bounding box center [245, 93] width 284 height 355
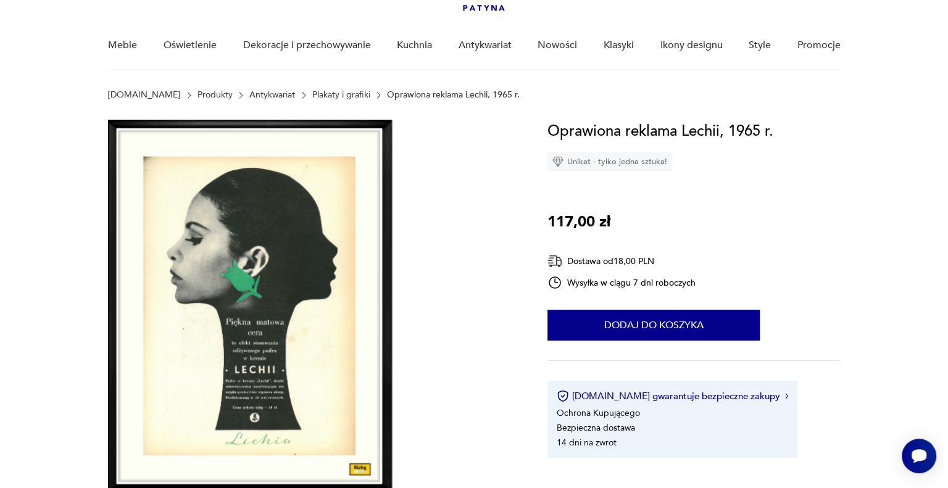
scroll to position [144, 0]
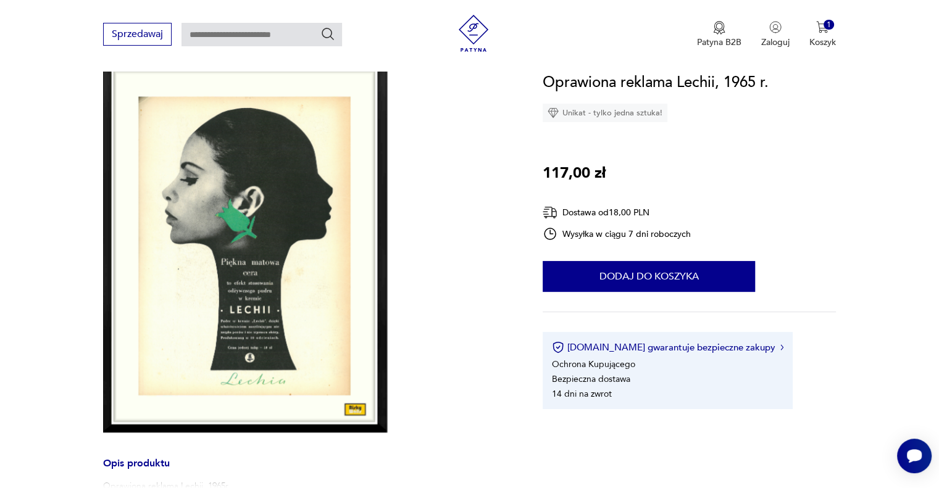
click at [278, 345] on img at bounding box center [245, 246] width 284 height 373
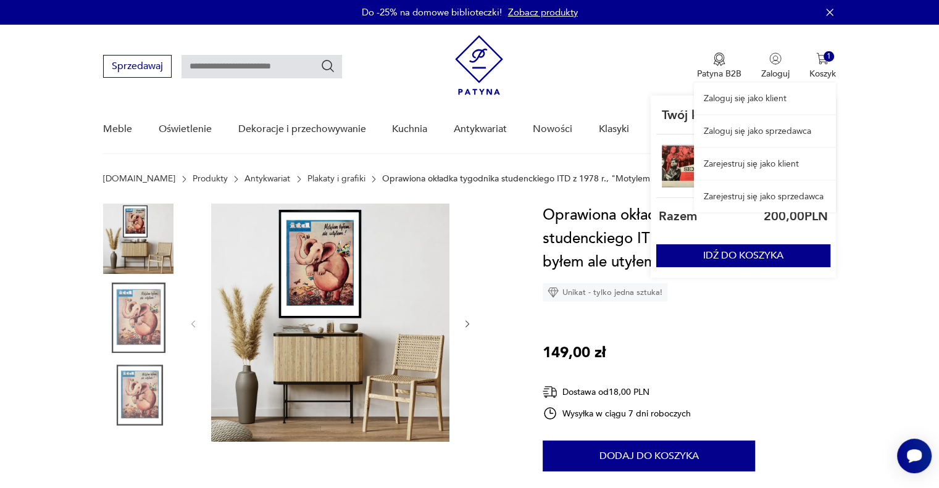
click at [822, 62] on div "Zaloguj się jako klient Zaloguj się jako sprzedawca Zarejestruj się jako klient…" at bounding box center [765, 119] width 142 height 188
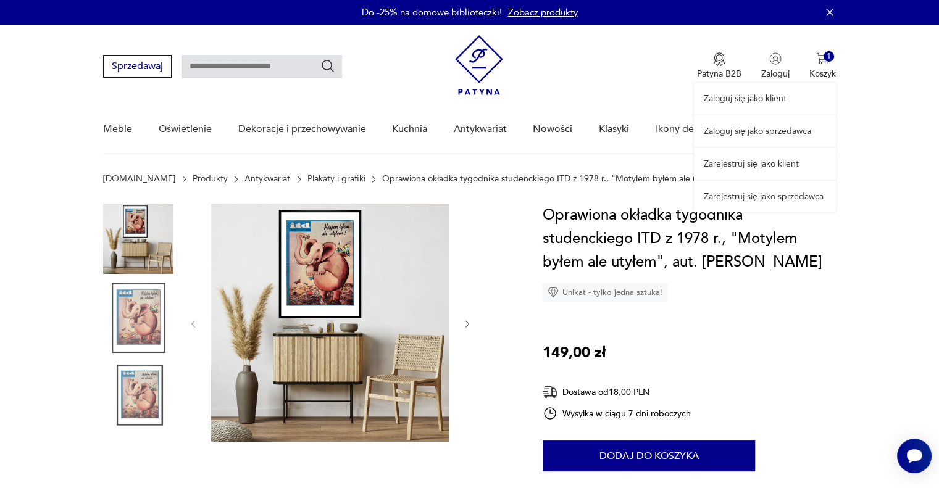
click at [828, 63] on div "Zaloguj się jako klient Zaloguj się jako sprzedawca Zarejestruj się jako klient…" at bounding box center [765, 119] width 142 height 188
click at [738, 165] on link "Zarejestruj się jako klient" at bounding box center [765, 163] width 142 height 31
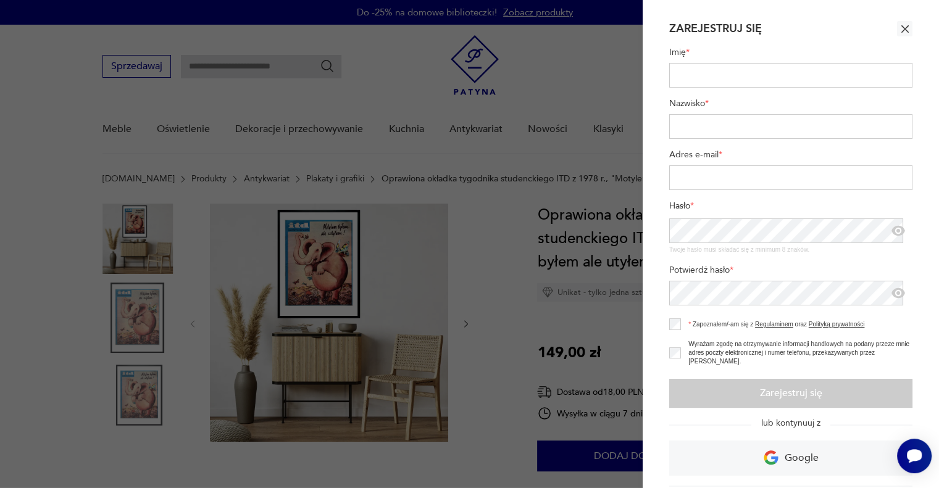
click at [732, 66] on input "Imię *" at bounding box center [790, 75] width 243 height 25
type input "******"
type input "********"
click at [747, 173] on input "Adres e-mail *" at bounding box center [790, 177] width 243 height 25
click at [760, 177] on input "Adres e-mail *" at bounding box center [790, 177] width 243 height 25
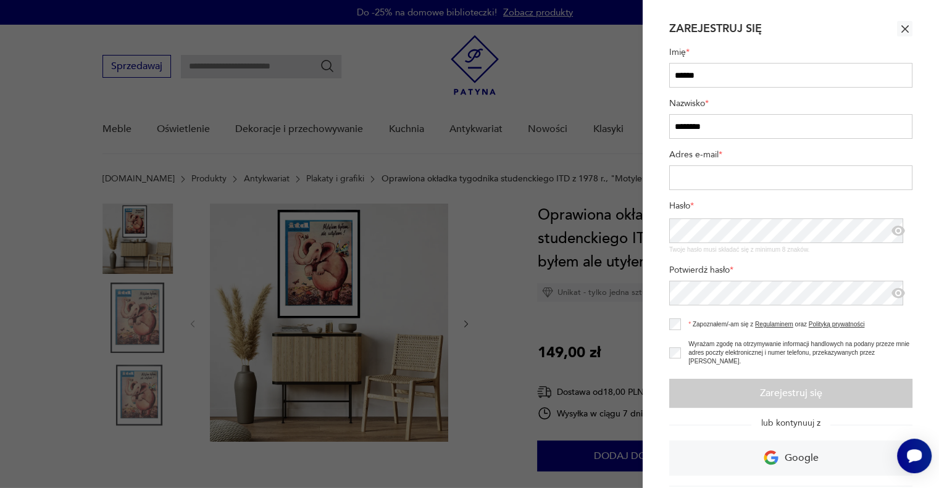
click at [760, 177] on input "Adres e-mail *" at bounding box center [790, 177] width 243 height 25
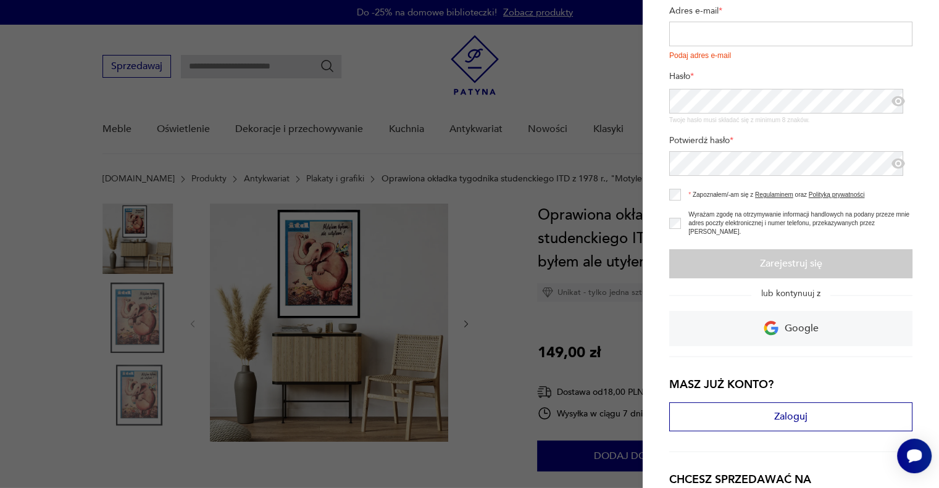
click at [791, 306] on div "Imię * ****** Nazwisko * ******** Adres e-mail * Podaj adres e-mail Hasło * Two…" at bounding box center [790, 120] width 243 height 454
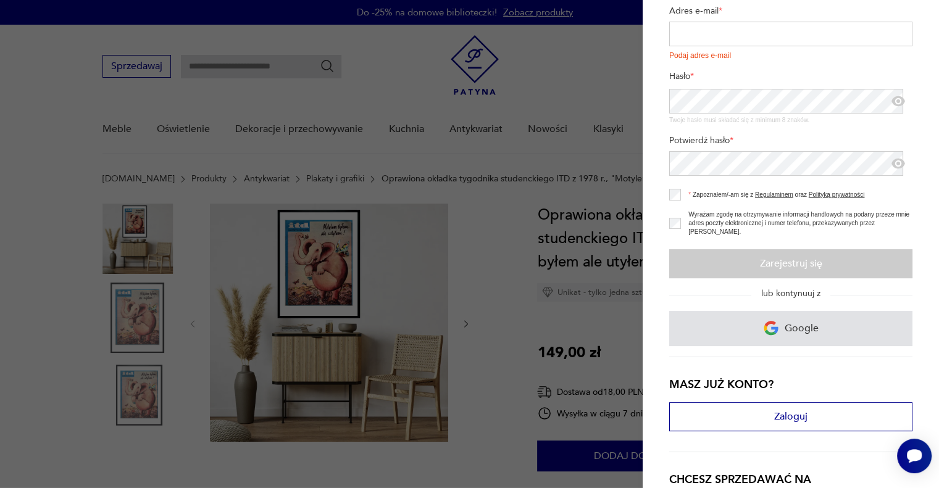
click at [791, 331] on p "Google" at bounding box center [802, 328] width 34 height 19
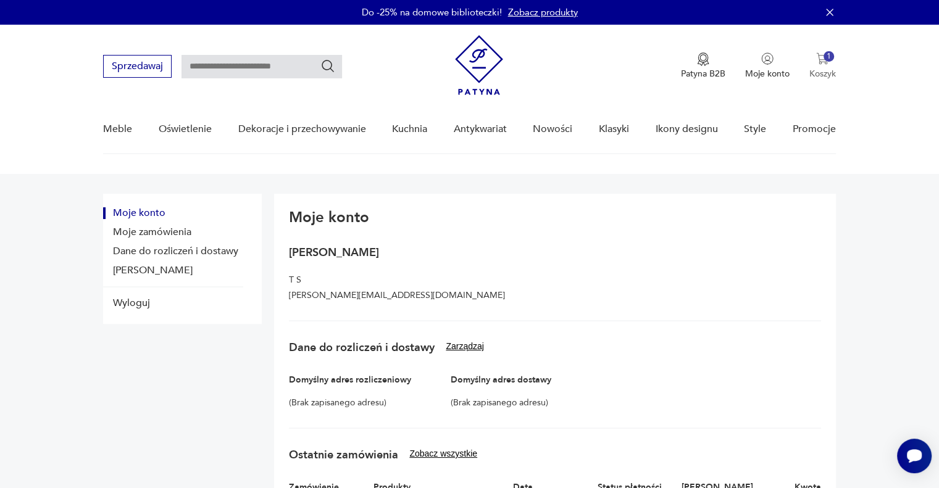
click at [823, 58] on div "1" at bounding box center [828, 56] width 10 height 10
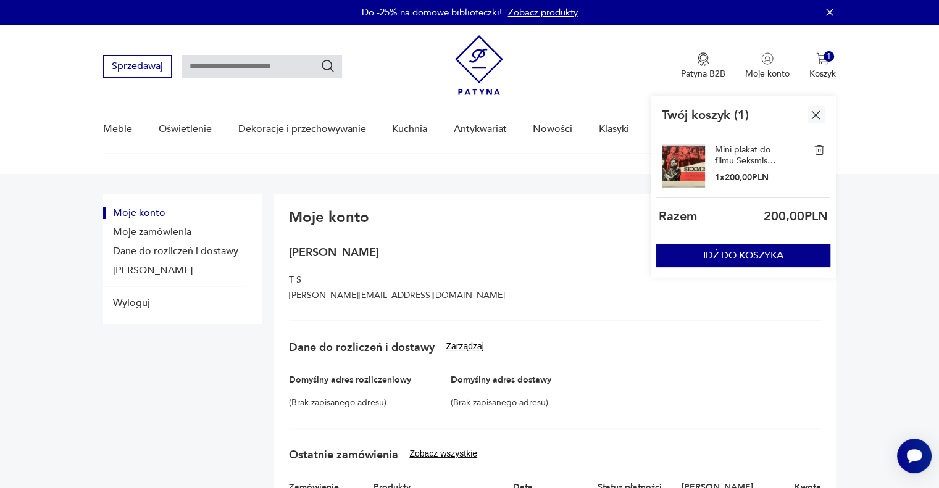
click at [729, 163] on link "Mini plakat do filmu Seksmisja, Czechosłowacja, lata 80." at bounding box center [746, 155] width 62 height 22
click at [658, 150] on div "Mini plakat do filmu Seksmisja, Czechosłowacja, lata 80. 1 x 200,00 PLN" at bounding box center [743, 167] width 174 height 64
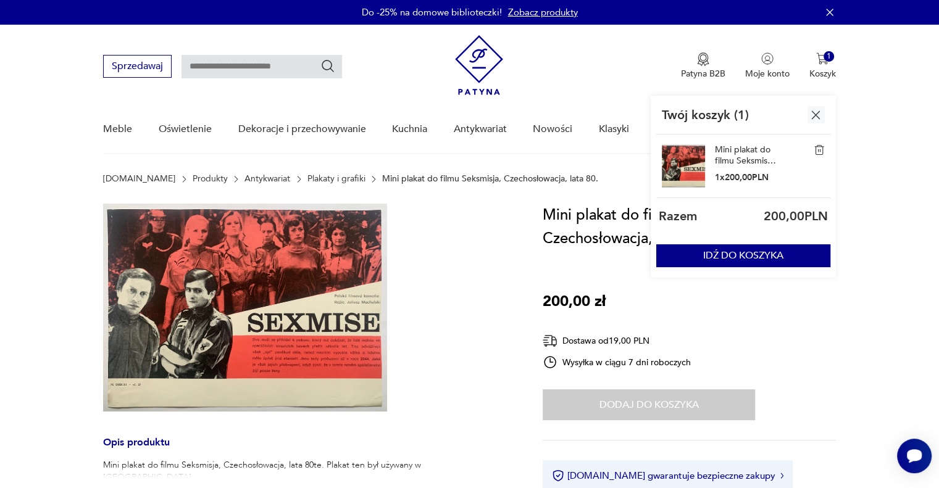
click at [677, 157] on img at bounding box center [683, 165] width 43 height 43
click at [262, 65] on input "text" at bounding box center [261, 66] width 160 height 23
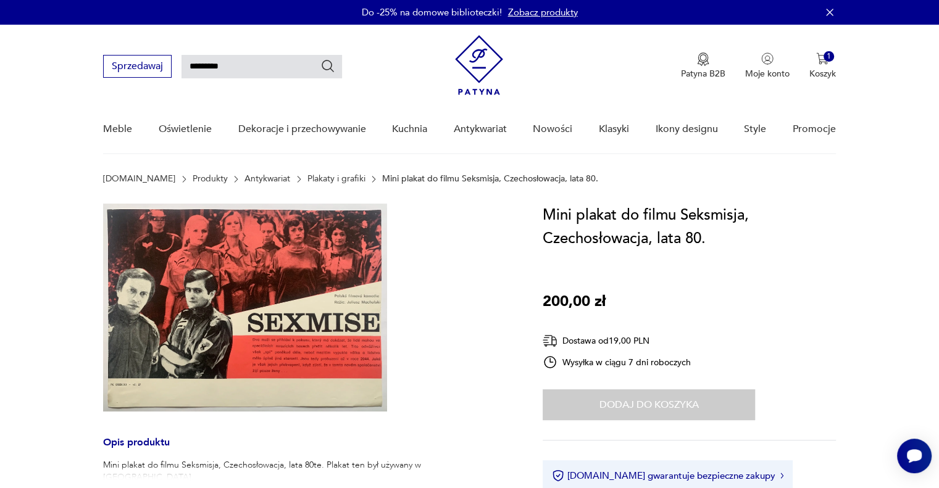
type input "*********"
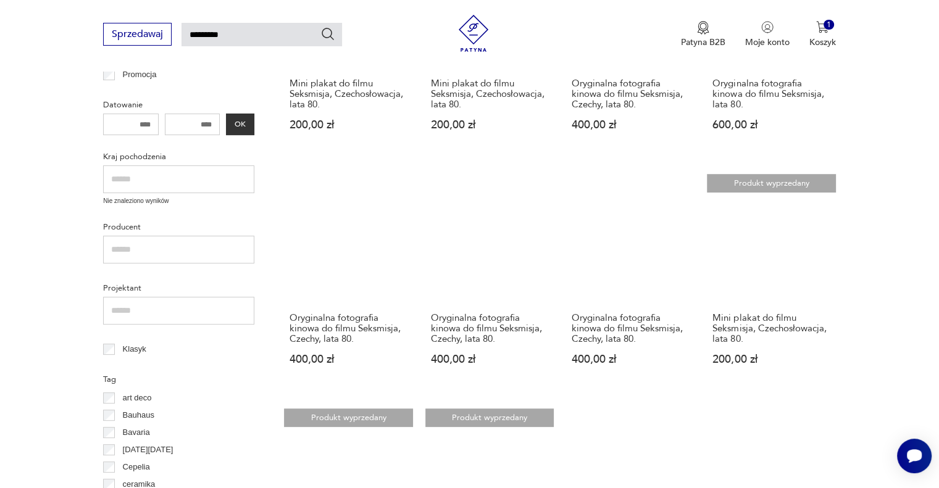
scroll to position [44, 0]
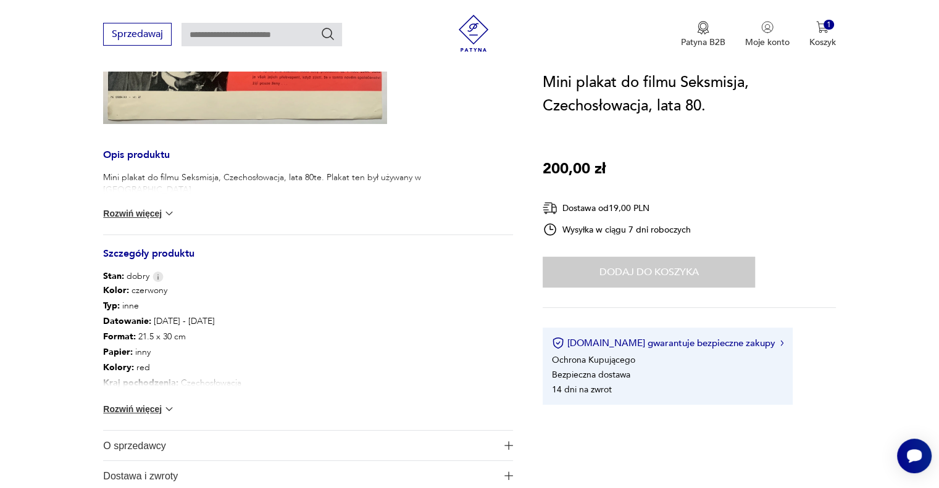
click at [122, 404] on button "Rozwiń więcej" at bounding box center [139, 409] width 72 height 12
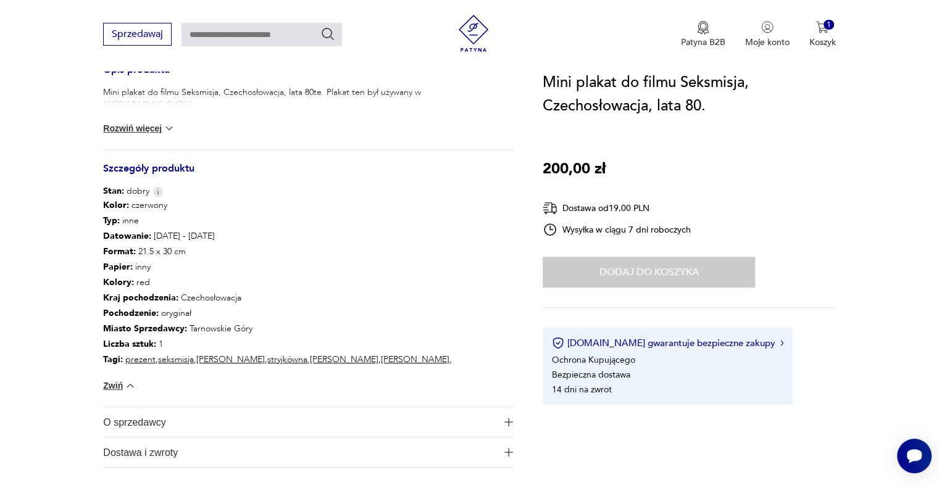
scroll to position [432, 0]
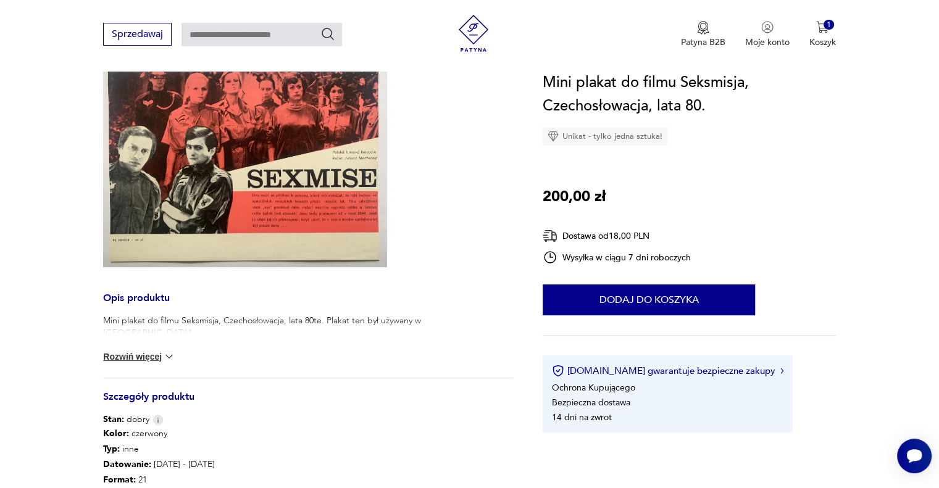
scroll to position [288, 0]
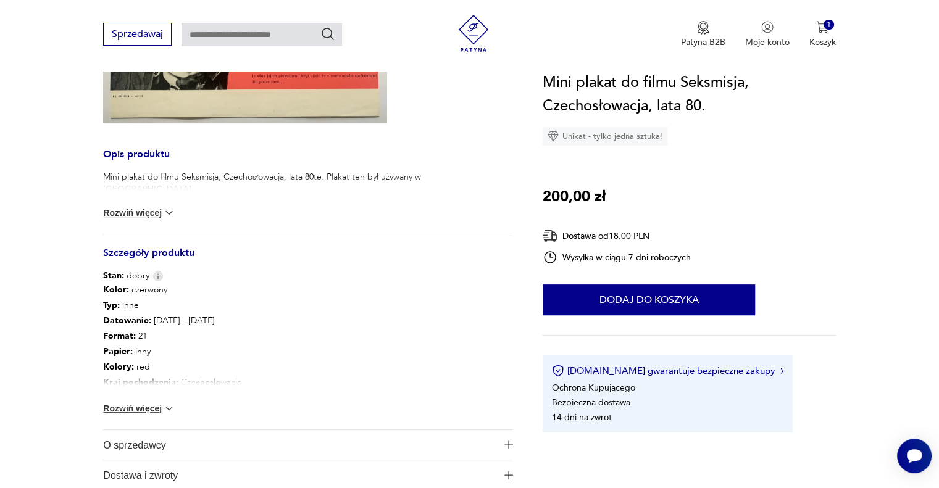
click at [137, 410] on button "Rozwiń więcej" at bounding box center [139, 408] width 72 height 12
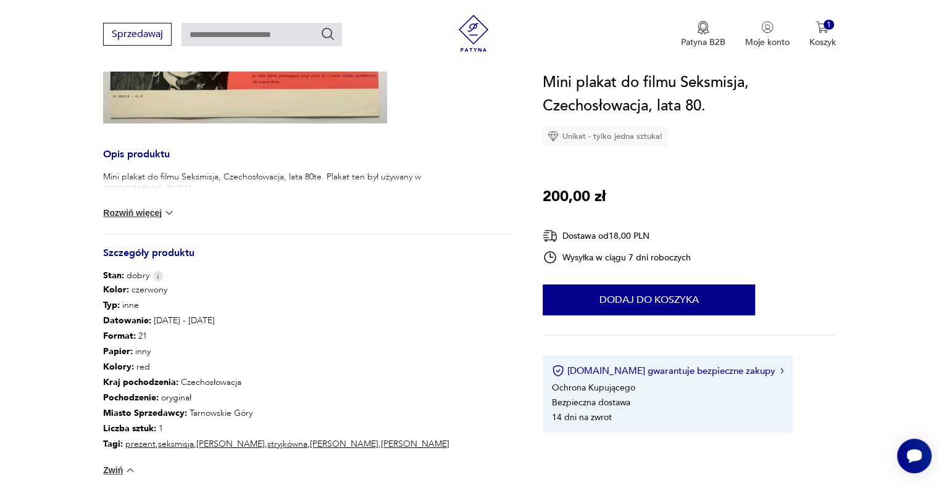
scroll to position [0, 0]
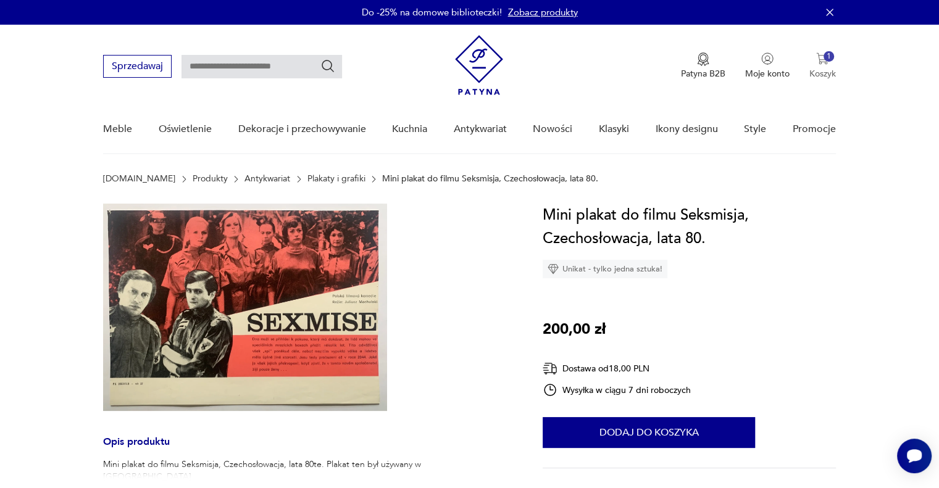
click at [812, 60] on button "1 Koszyk" at bounding box center [822, 65] width 27 height 27
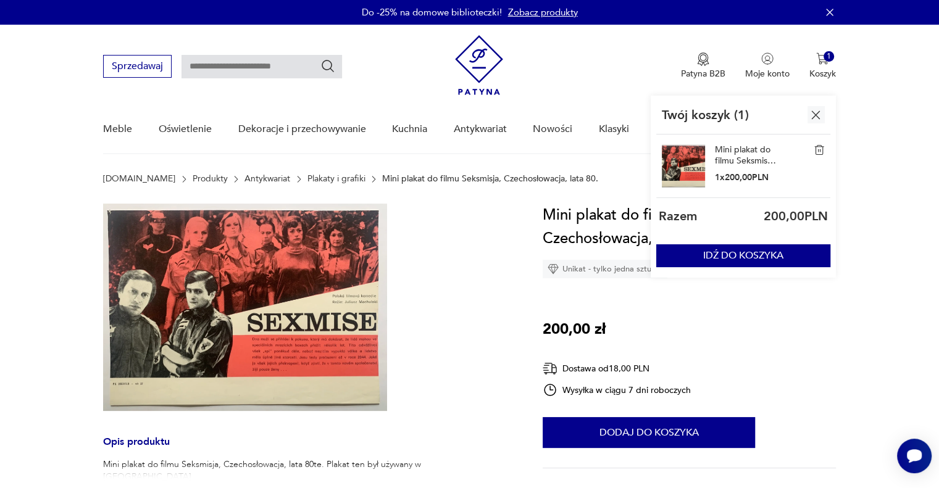
click at [686, 156] on img at bounding box center [683, 165] width 43 height 43
click at [741, 151] on link "Mini plakat do filmu Seksmisja, Czechosłowacja, lata 80." at bounding box center [746, 155] width 62 height 22
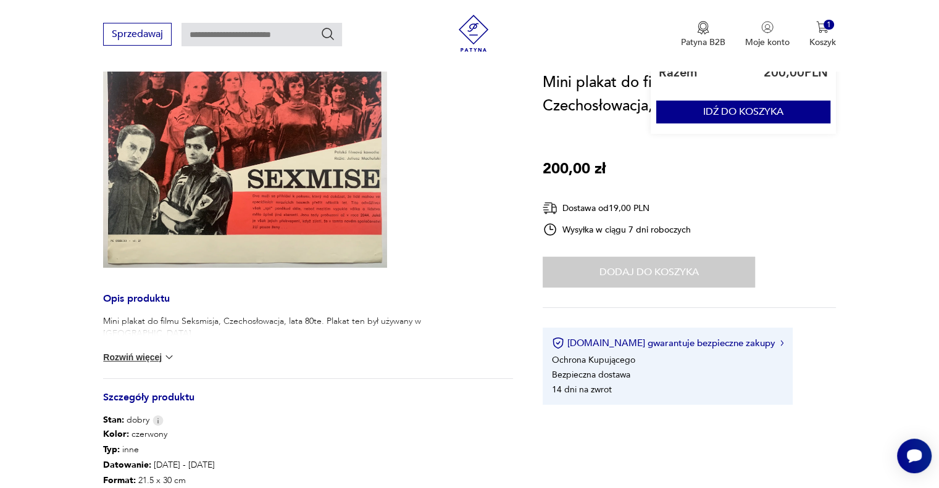
scroll to position [288, 0]
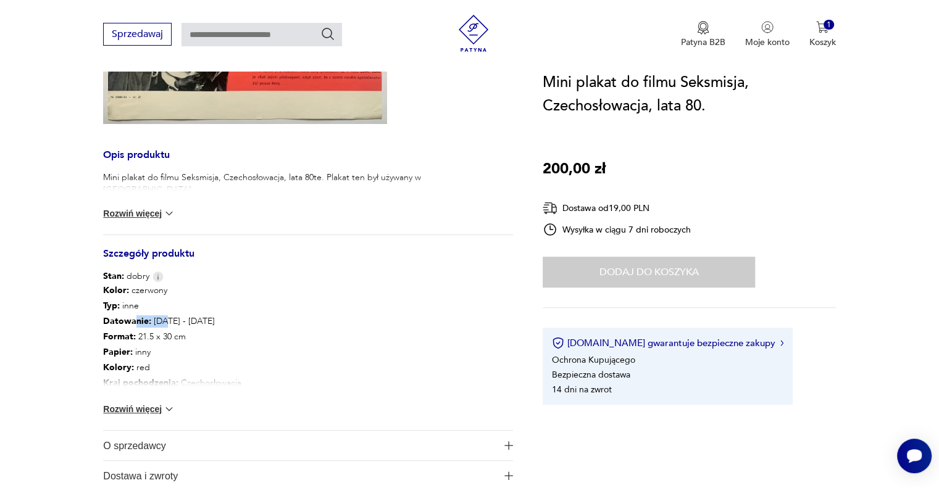
drag, startPoint x: 135, startPoint y: 320, endPoint x: 168, endPoint y: 326, distance: 33.8
click at [168, 326] on p "Datowanie : 1984 - 1984" at bounding box center [308, 321] width 410 height 15
click at [143, 404] on button "Rozwiń więcej" at bounding box center [139, 409] width 72 height 12
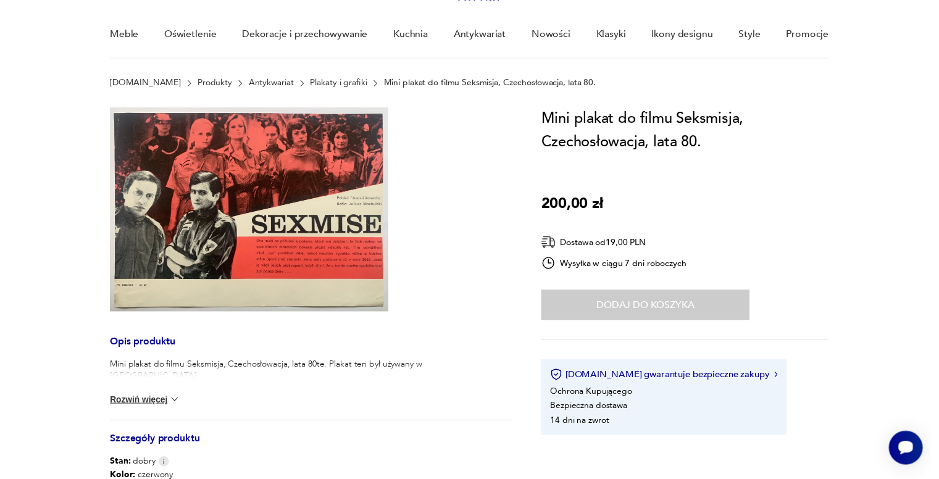
scroll to position [0, 0]
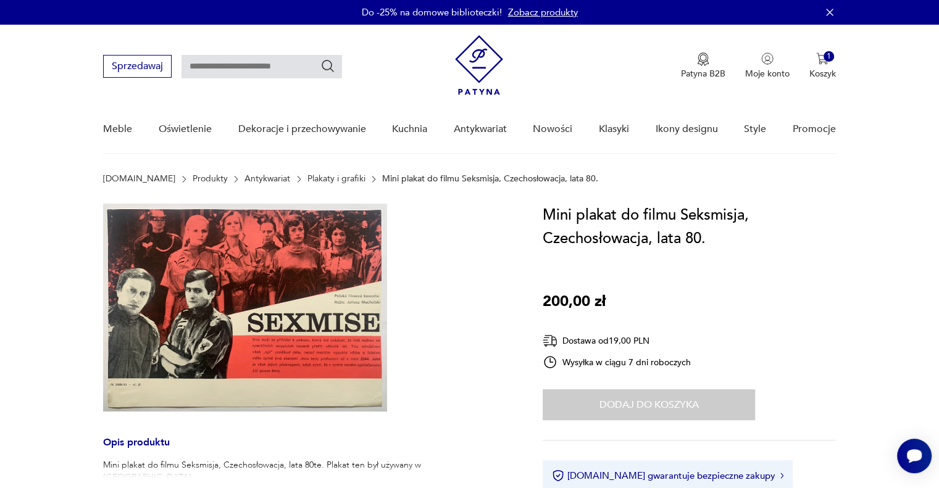
click at [280, 276] on img at bounding box center [245, 308] width 284 height 208
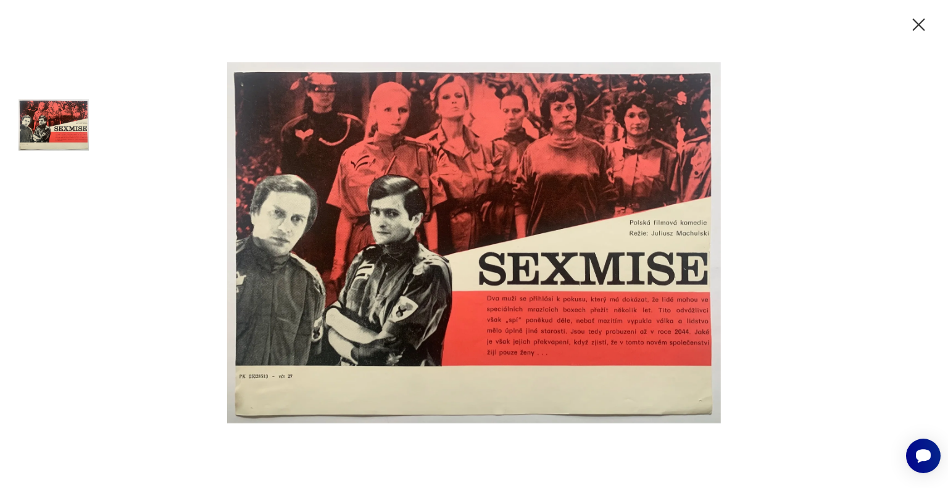
click at [917, 25] on icon "button" at bounding box center [919, 25] width 12 height 12
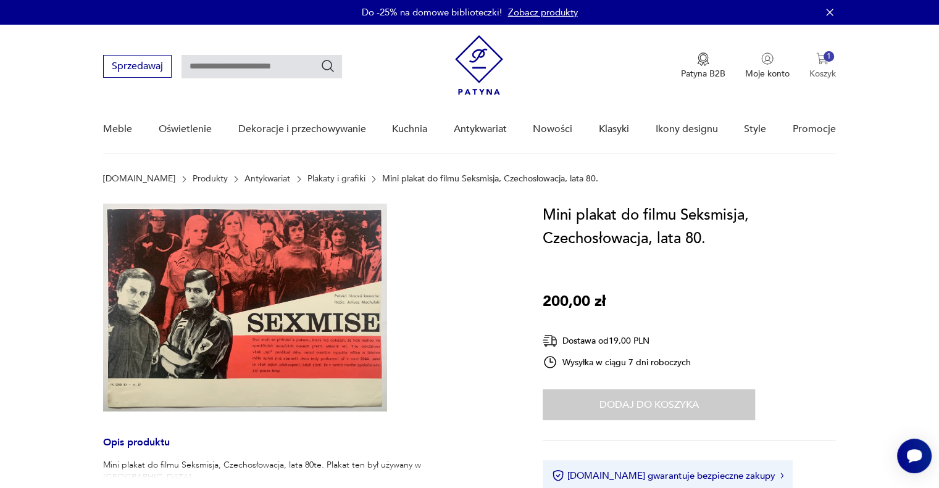
click at [831, 59] on div "1" at bounding box center [828, 56] width 10 height 10
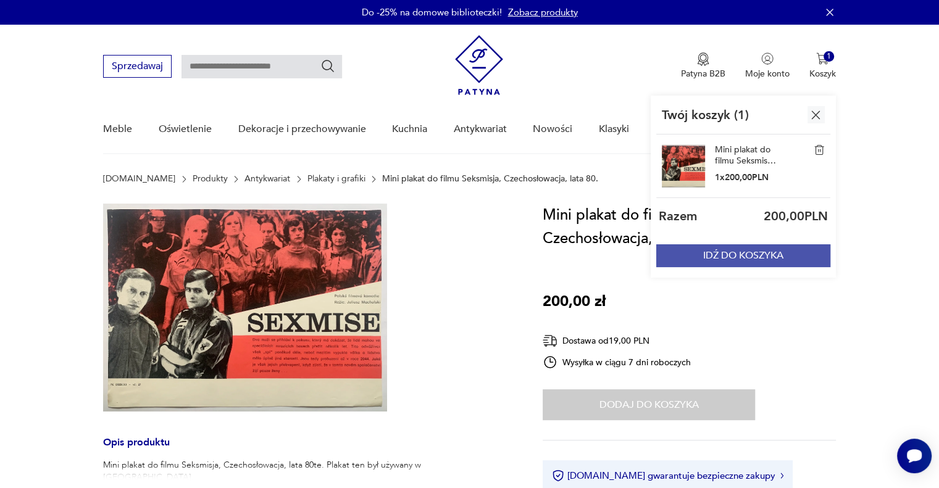
click at [730, 254] on button "IDŹ DO KOSZYKA" at bounding box center [743, 255] width 174 height 23
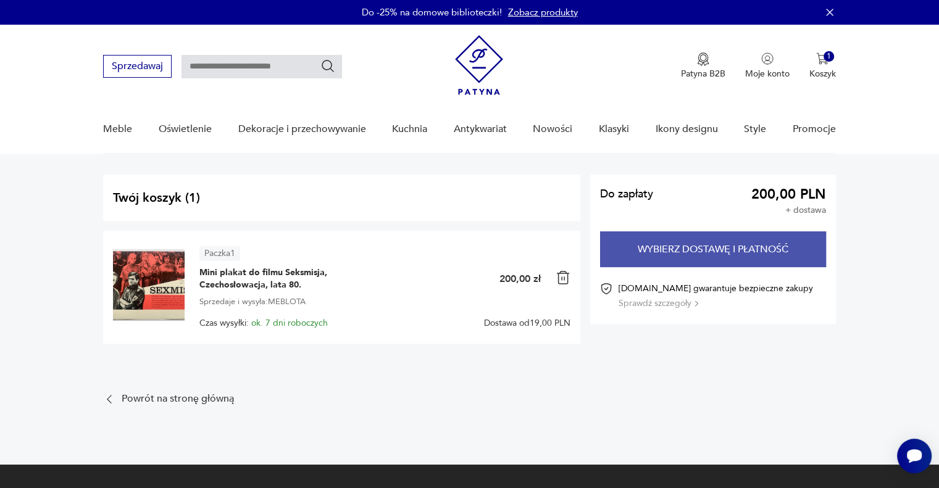
click at [735, 241] on button "Wybierz dostawę i płatność" at bounding box center [713, 249] width 226 height 36
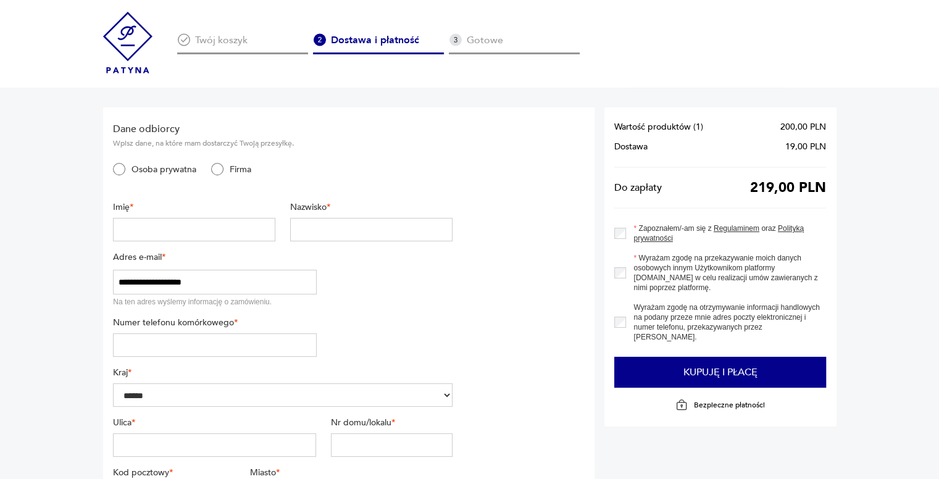
click at [119, 216] on div "Imię *" at bounding box center [194, 221] width 162 height 40
click at [134, 227] on input "text" at bounding box center [194, 229] width 162 height 23
type input "******"
type input "********"
type input "*********"
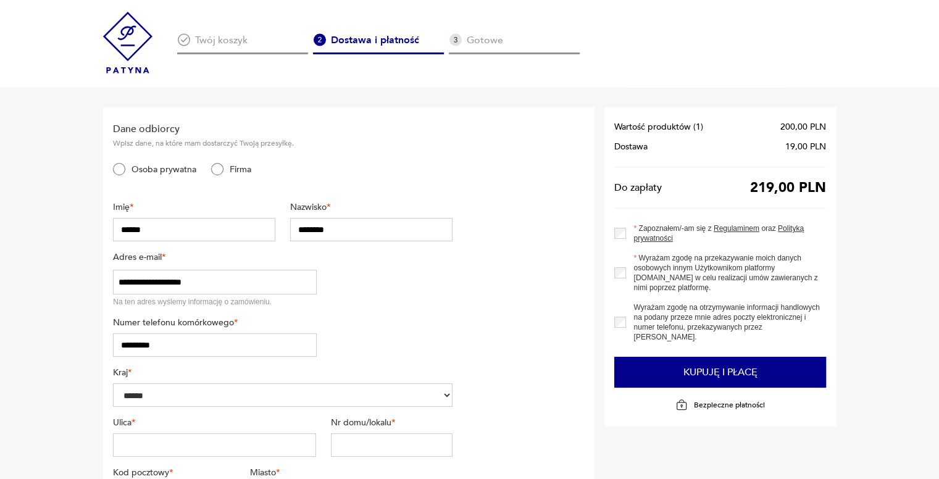
type input "*********"
type input "******"
type input "********"
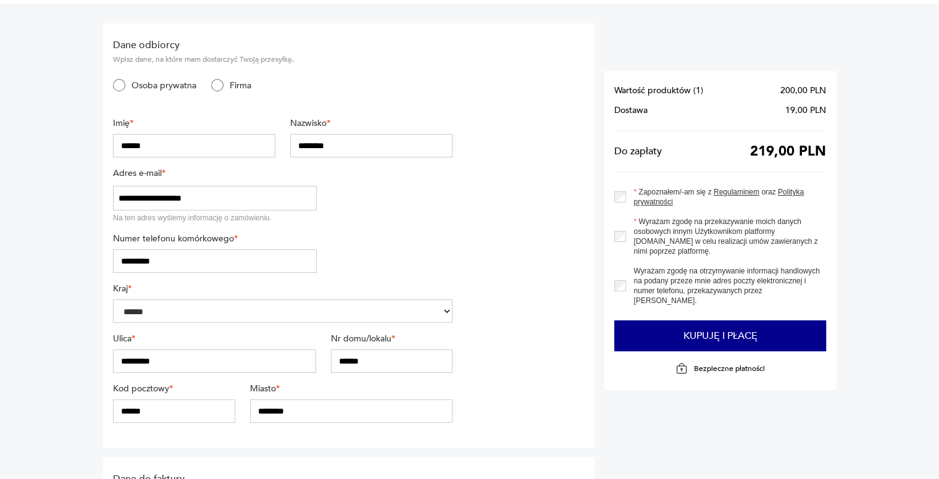
scroll to position [144, 0]
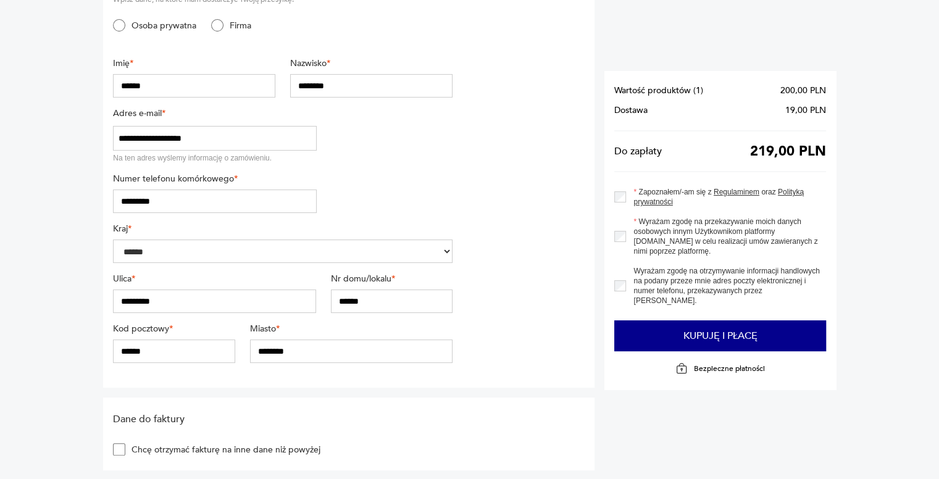
click at [122, 345] on input "******" at bounding box center [174, 350] width 122 height 23
type input "******"
click at [91, 338] on section "**********" at bounding box center [469, 447] width 939 height 1006
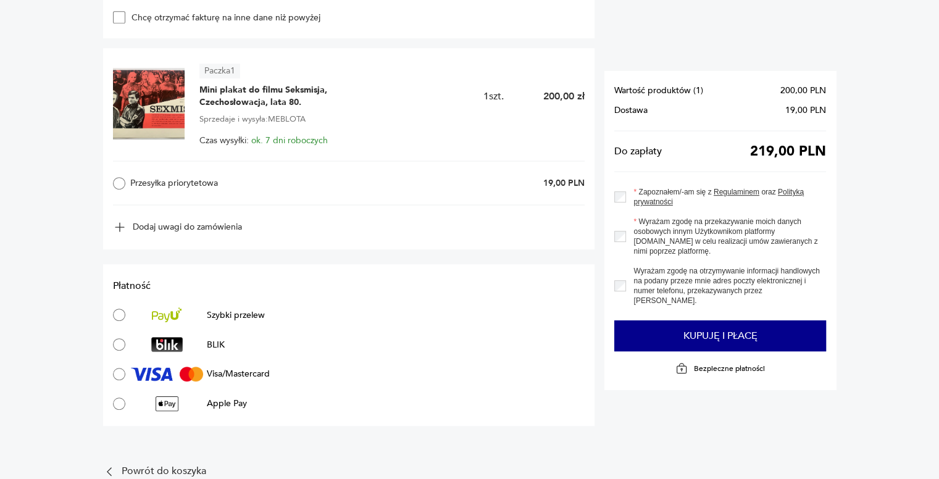
scroll to position [715, 0]
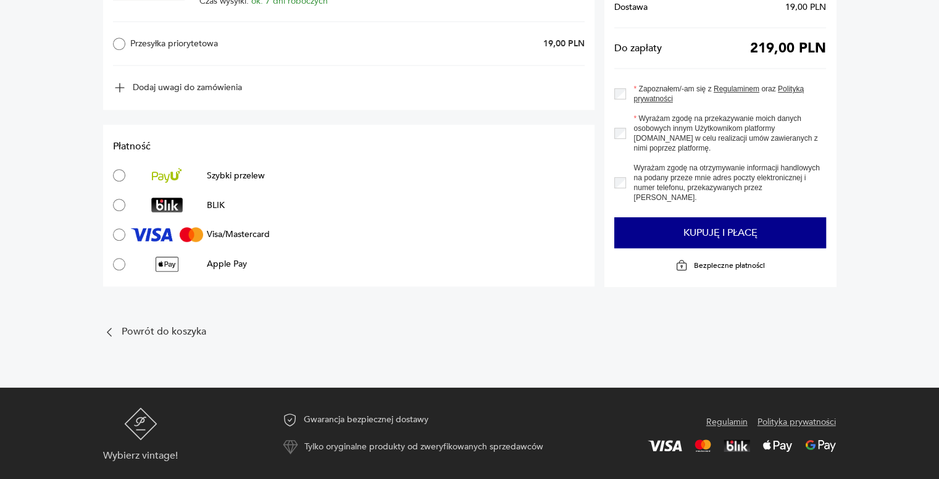
click at [127, 202] on div at bounding box center [167, 205] width 80 height 15
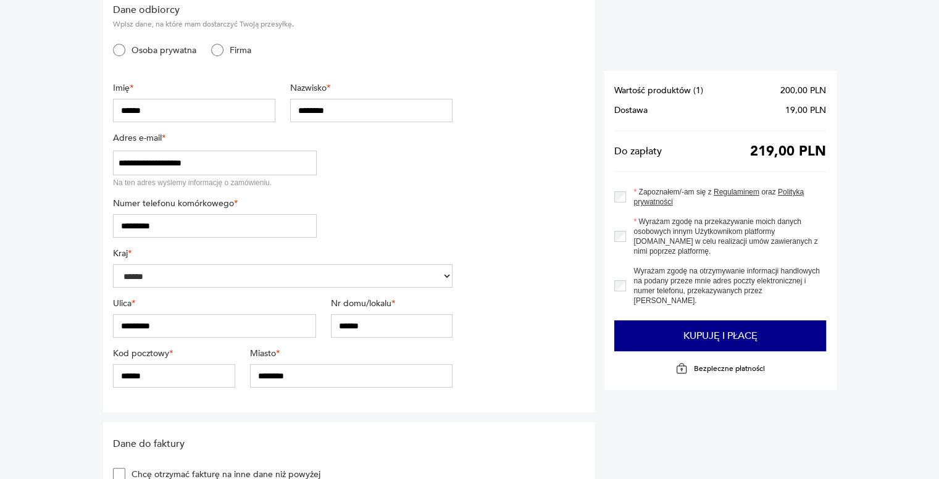
scroll to position [144, 0]
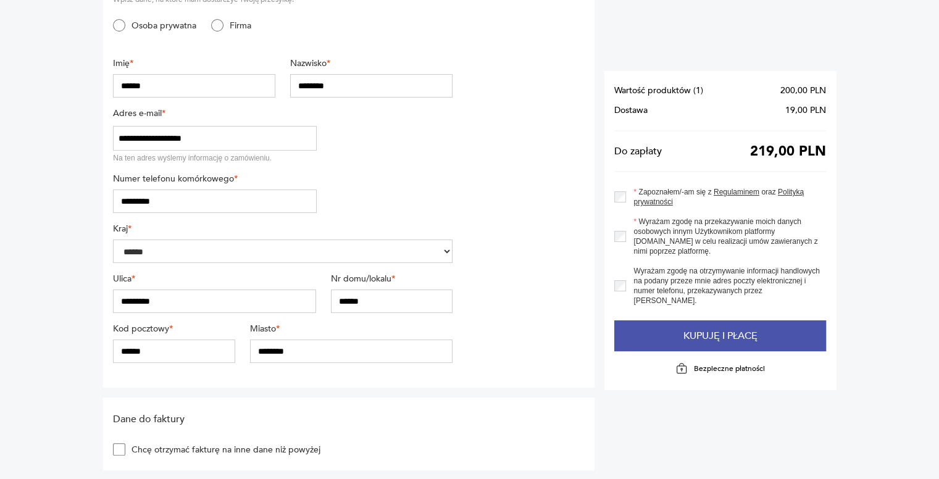
click at [715, 320] on button "Kupuję i płacę" at bounding box center [720, 335] width 212 height 31
click at [726, 323] on button "Kupuję i płacę" at bounding box center [720, 335] width 212 height 31
